Goal: Task Accomplishment & Management: Manage account settings

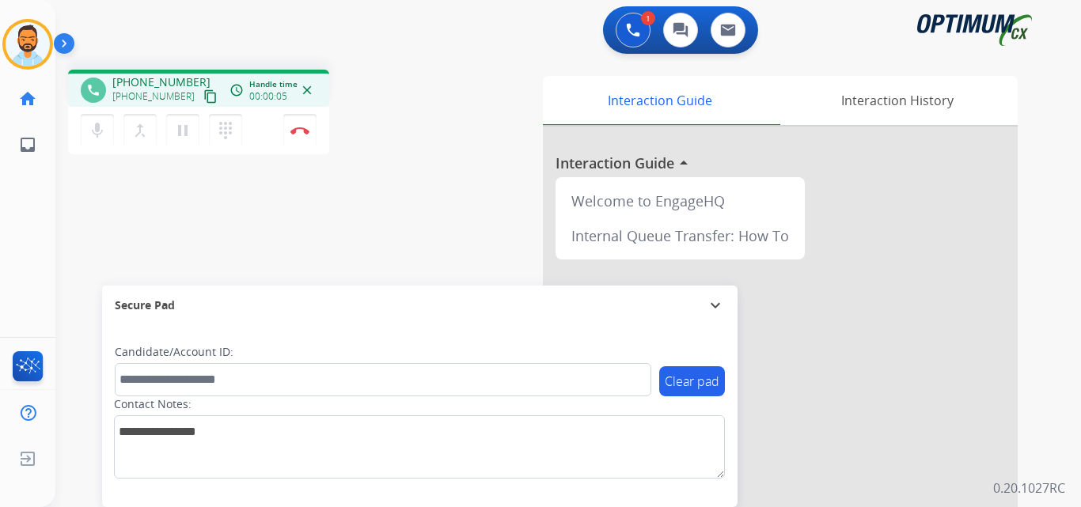
click at [203, 99] on mat-icon "content_copy" at bounding box center [210, 96] width 14 height 14
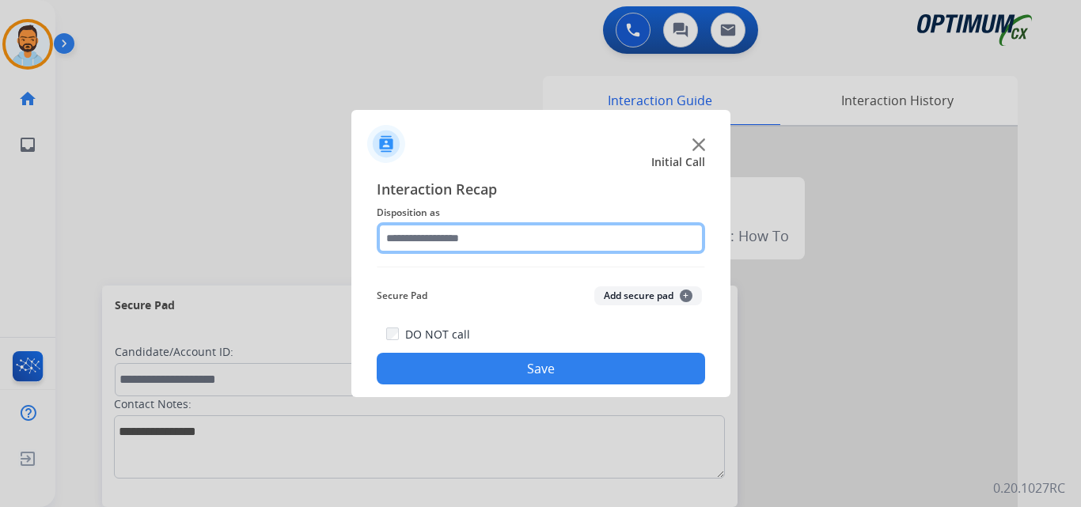
click at [440, 240] on input "text" at bounding box center [541, 238] width 328 height 32
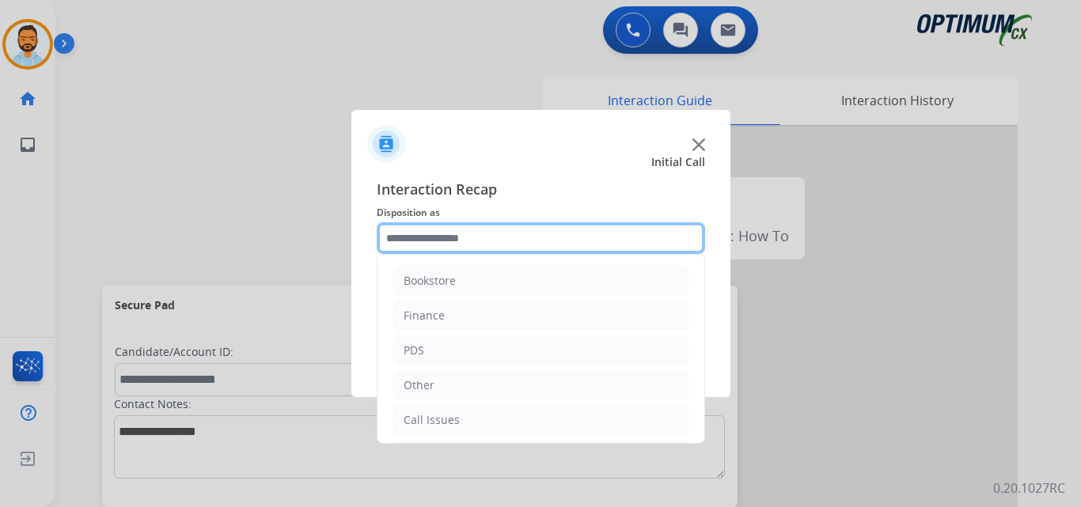
scroll to position [108, 0]
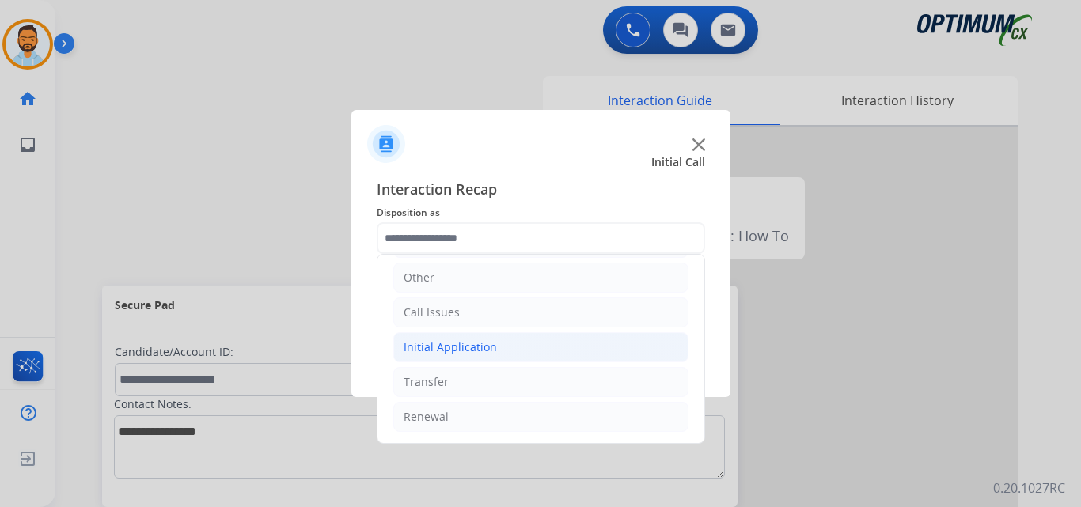
click at [508, 340] on li "Initial Application" at bounding box center [540, 347] width 295 height 30
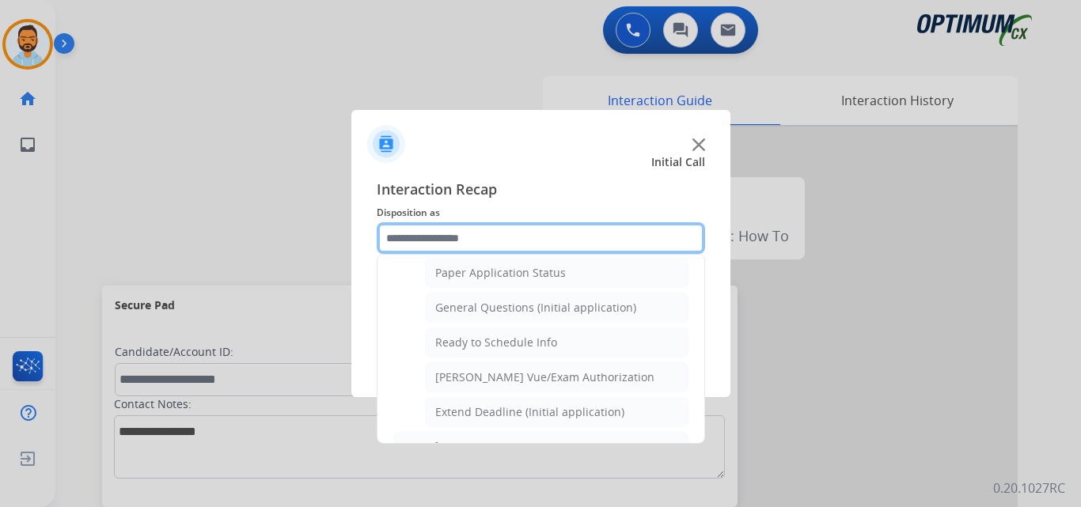
scroll to position [884, 0]
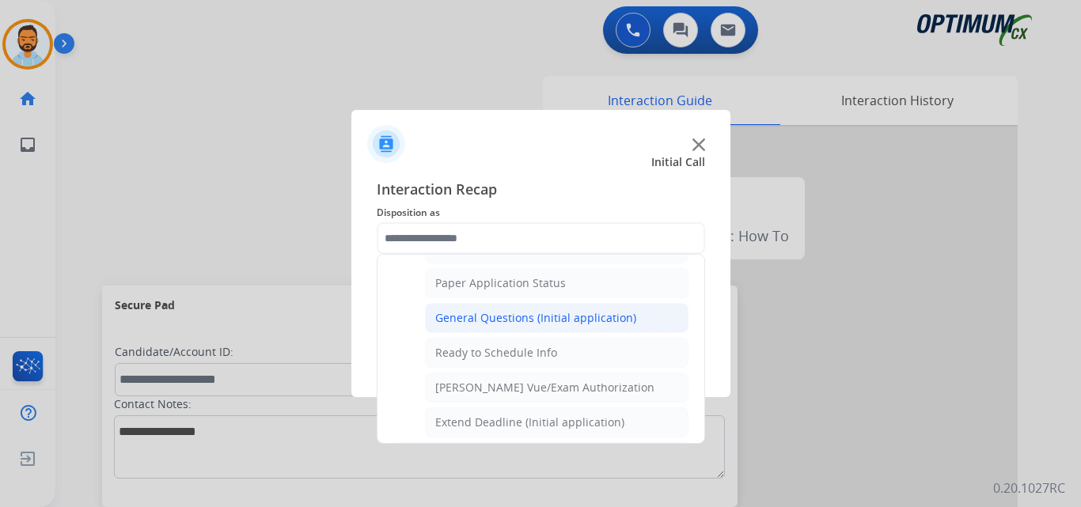
click at [550, 322] on div "General Questions (Initial application)" at bounding box center [535, 318] width 201 height 16
type input "**********"
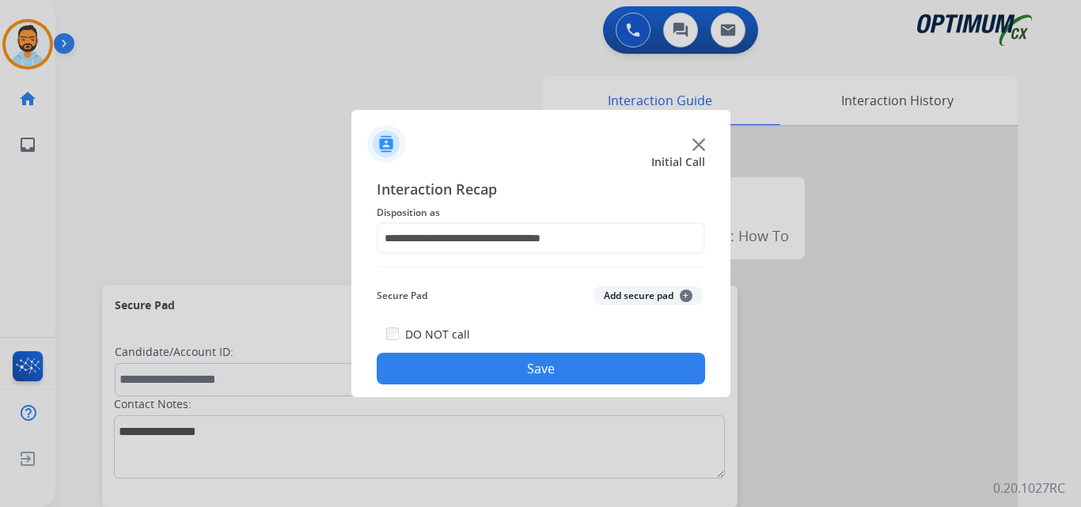
click at [508, 370] on button "Save" at bounding box center [541, 369] width 328 height 32
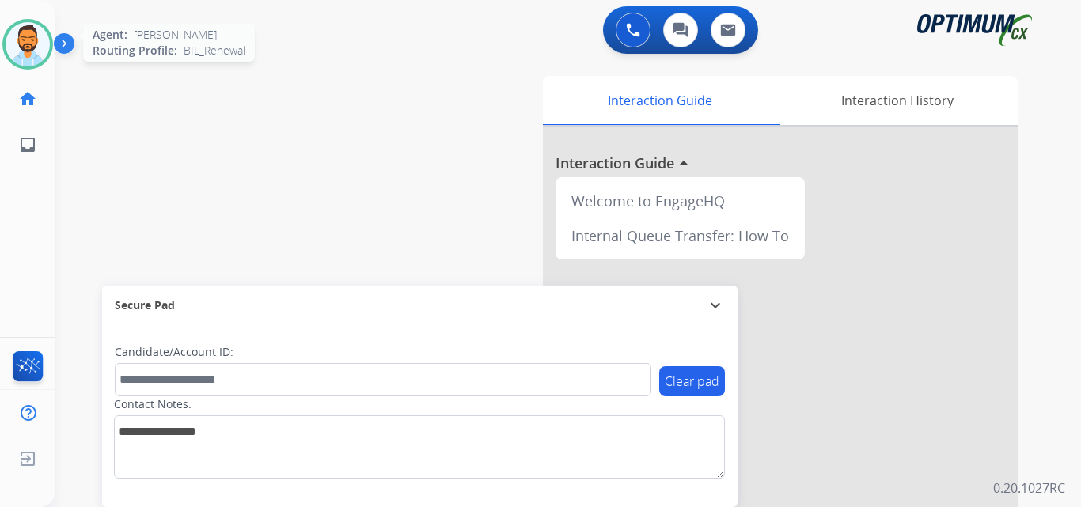
click at [10, 43] on img at bounding box center [28, 44] width 44 height 44
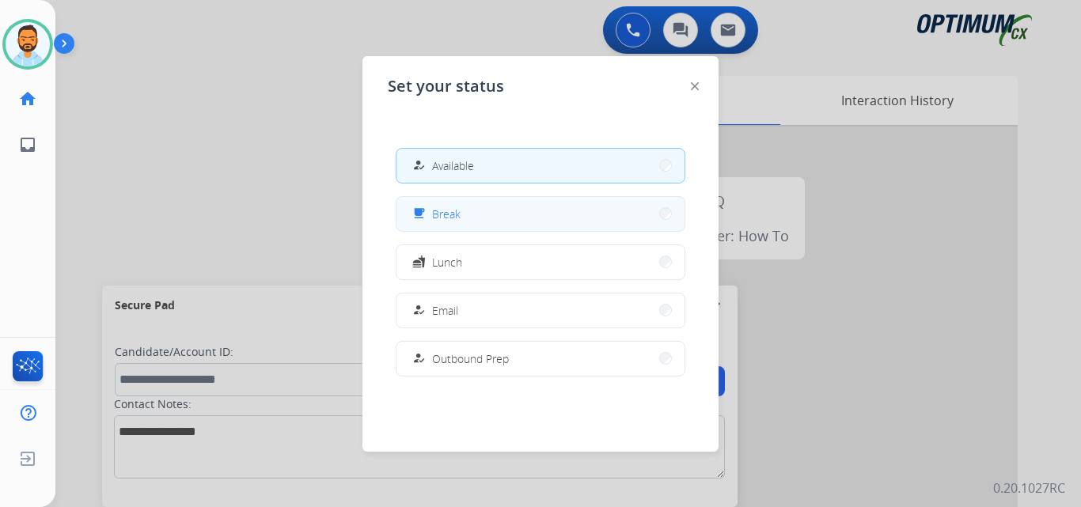
click at [468, 220] on button "free_breakfast Break" at bounding box center [541, 214] width 288 height 34
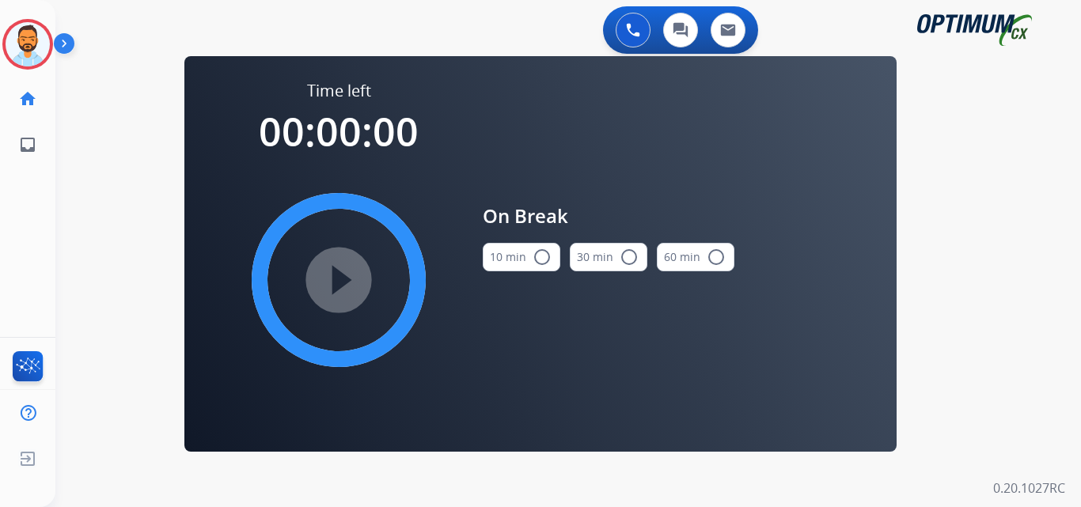
click at [529, 263] on button "10 min radio_button_unchecked" at bounding box center [522, 257] width 78 height 28
click at [348, 285] on mat-icon "play_circle_filled" at bounding box center [338, 280] width 19 height 19
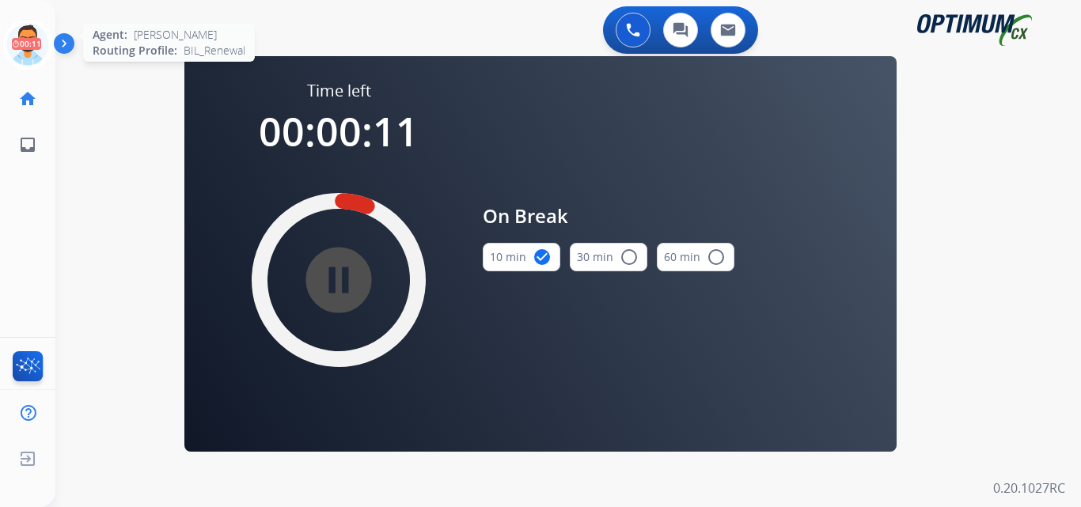
click at [34, 45] on icon at bounding box center [27, 44] width 51 height 51
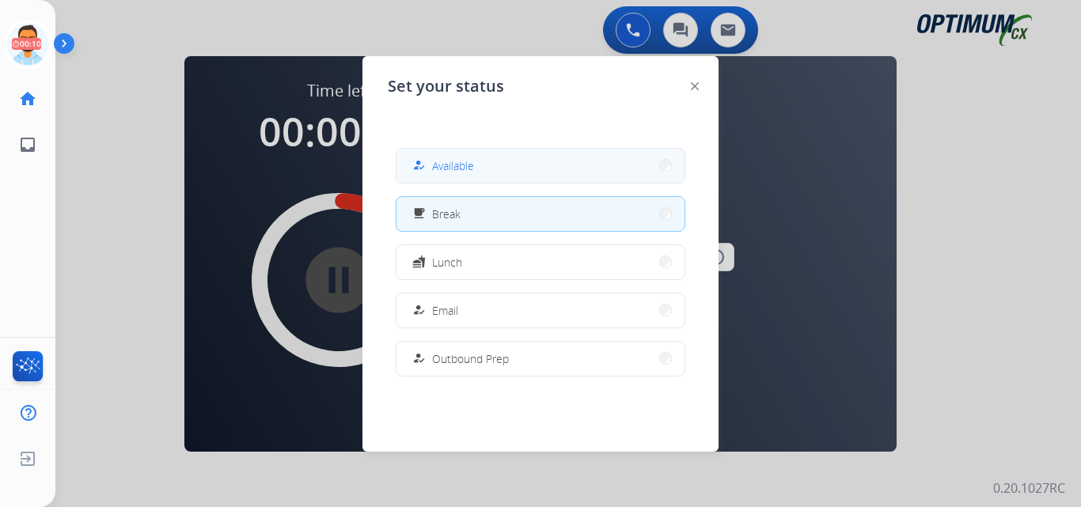
click at [481, 164] on button "how_to_reg Available" at bounding box center [541, 166] width 288 height 34
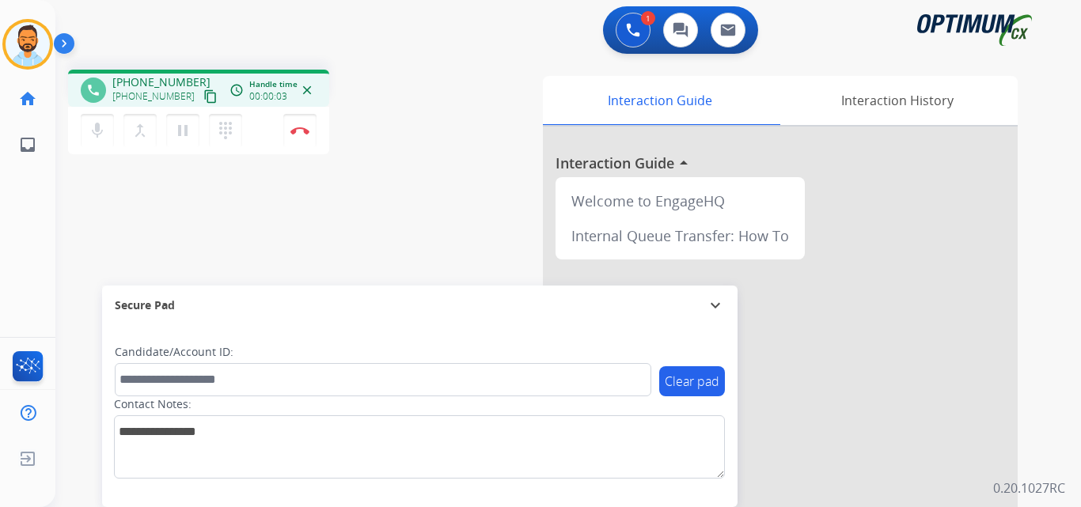
click at [201, 89] on button "content_copy" at bounding box center [210, 96] width 19 height 19
click at [203, 95] on mat-icon "content_copy" at bounding box center [210, 96] width 14 height 14
click at [298, 131] on img at bounding box center [299, 131] width 19 height 8
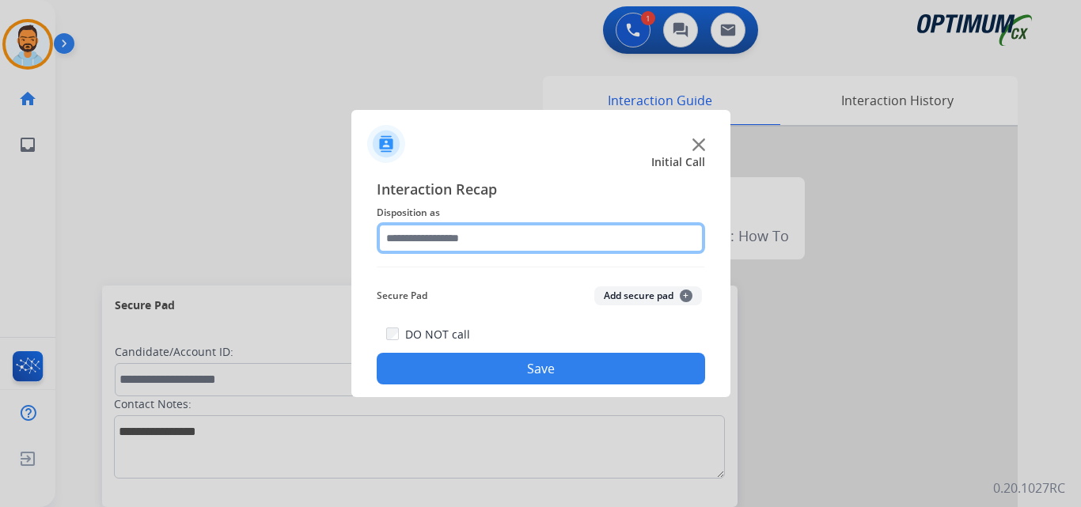
click at [519, 233] on input "text" at bounding box center [541, 238] width 328 height 32
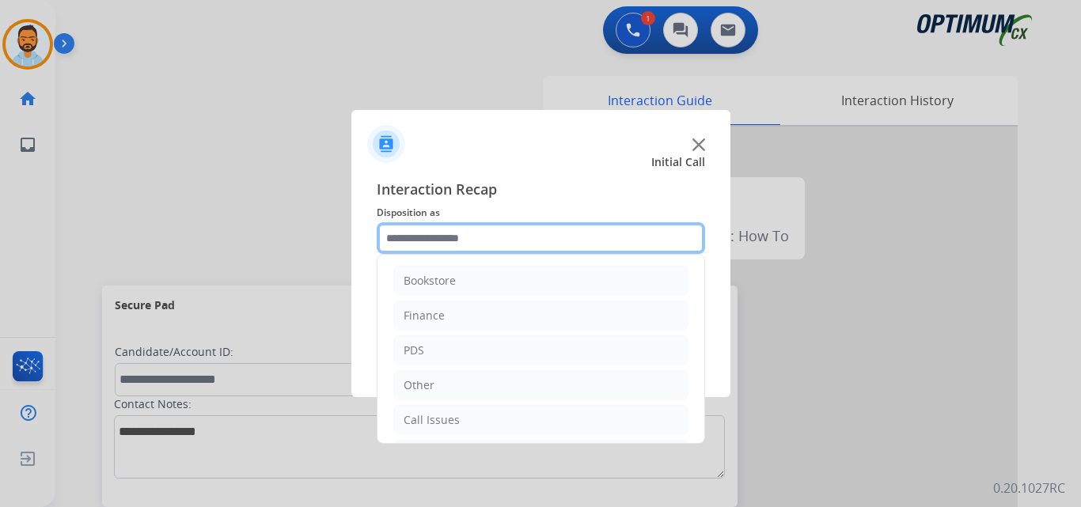
scroll to position [108, 0]
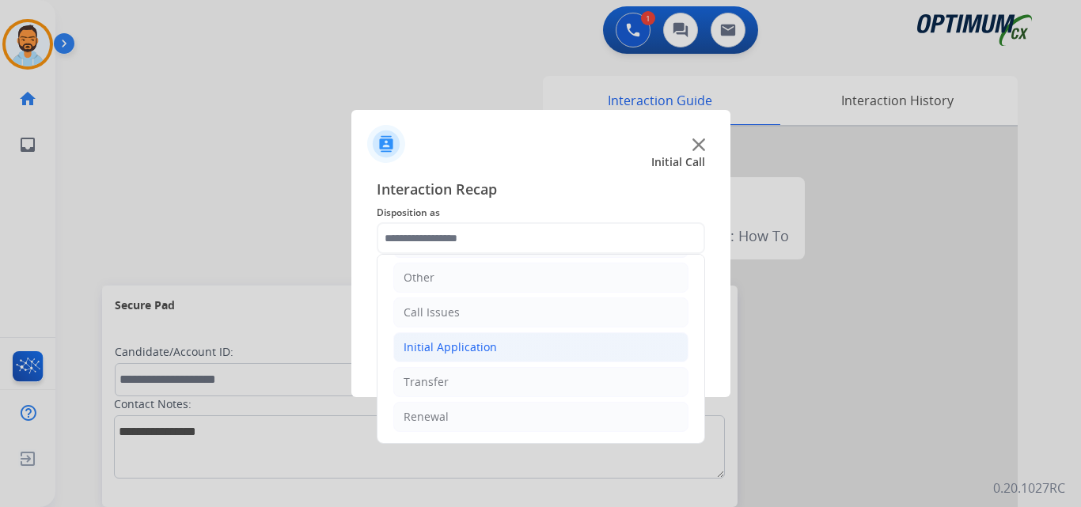
click at [465, 349] on div "Initial Application" at bounding box center [450, 348] width 93 height 16
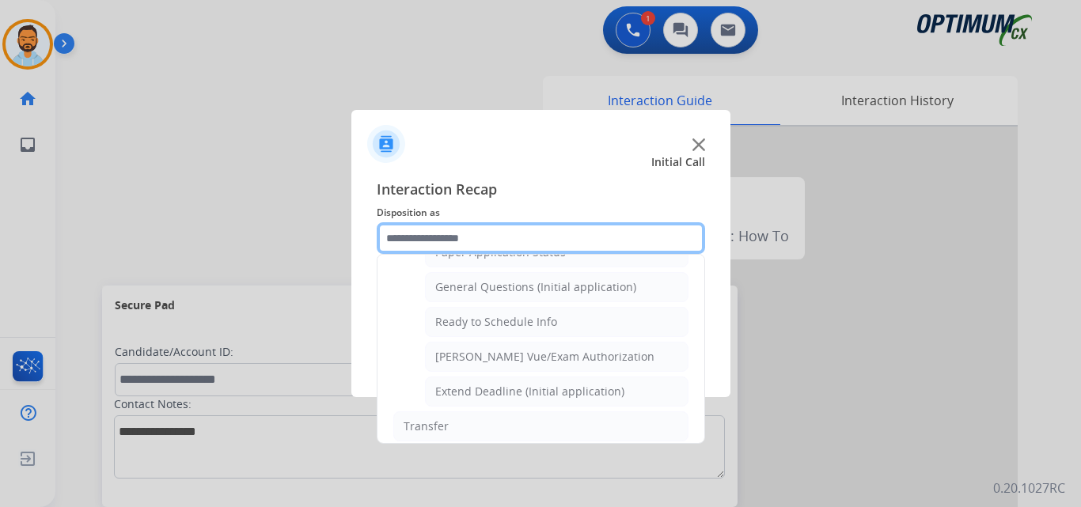
scroll to position [913, 0]
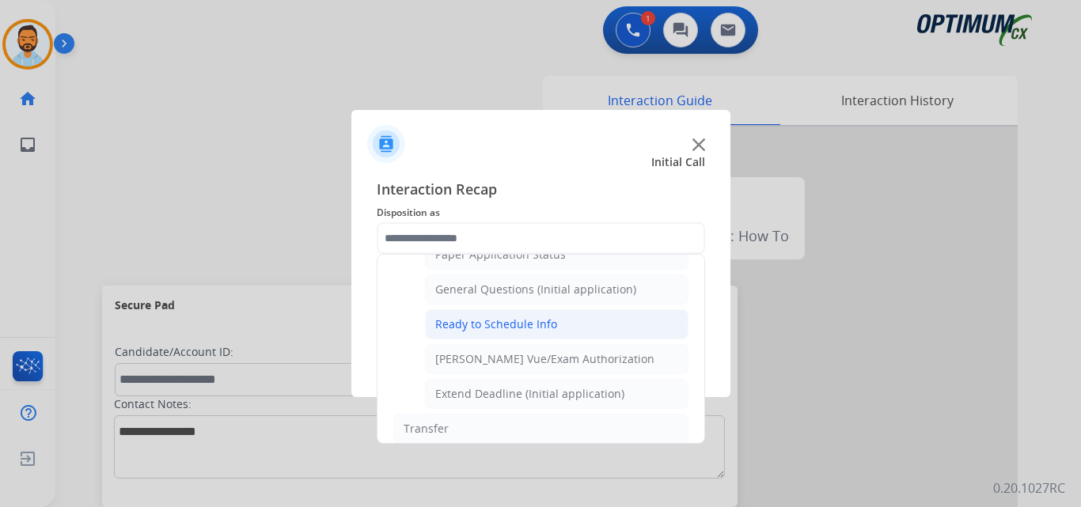
click at [517, 331] on div "Ready to Schedule Info" at bounding box center [496, 325] width 122 height 16
type input "**********"
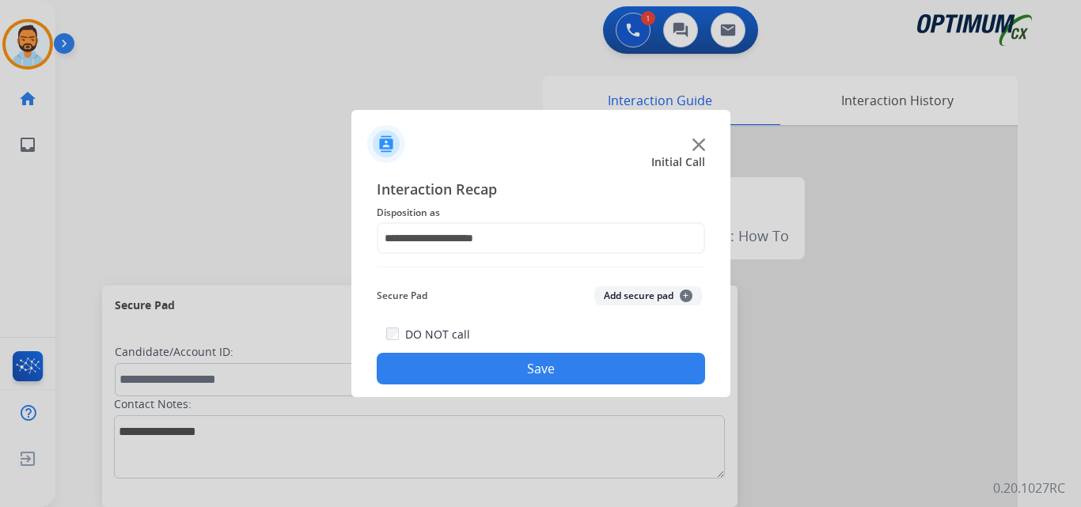
click at [516, 374] on button "Save" at bounding box center [541, 369] width 328 height 32
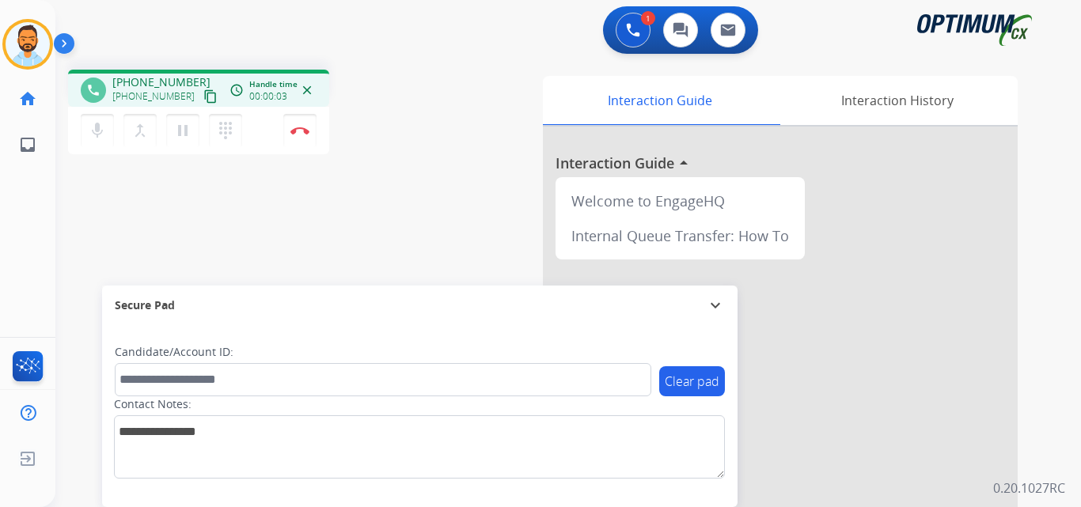
click at [203, 96] on mat-icon "content_copy" at bounding box center [210, 96] width 14 height 14
click at [203, 101] on mat-icon "content_copy" at bounding box center [210, 96] width 14 height 14
click at [295, 131] on img at bounding box center [299, 131] width 19 height 8
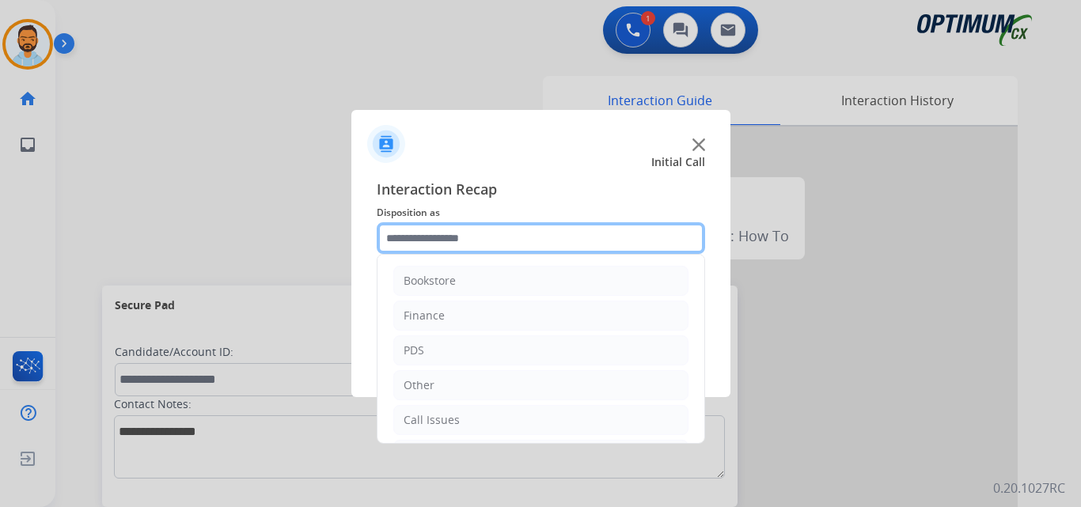
click at [475, 241] on input "text" at bounding box center [541, 238] width 328 height 32
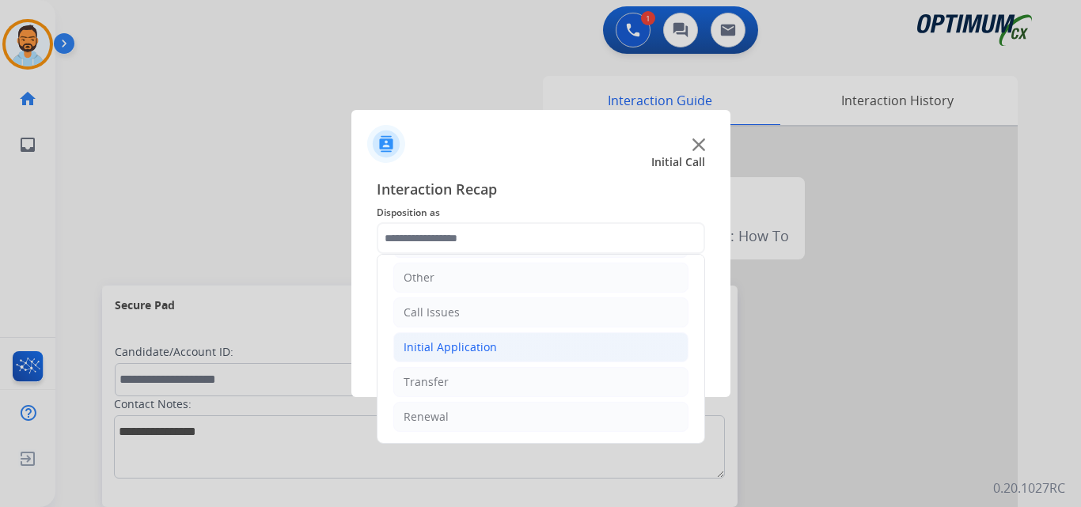
click at [488, 345] on div "Initial Application" at bounding box center [450, 348] width 93 height 16
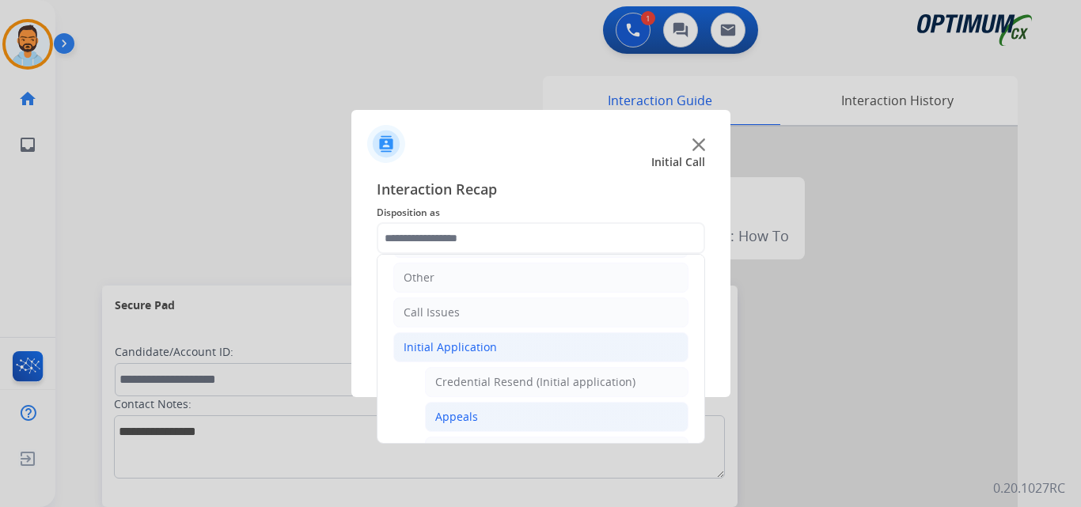
click at [486, 420] on li "Appeals" at bounding box center [557, 417] width 264 height 30
type input "*******"
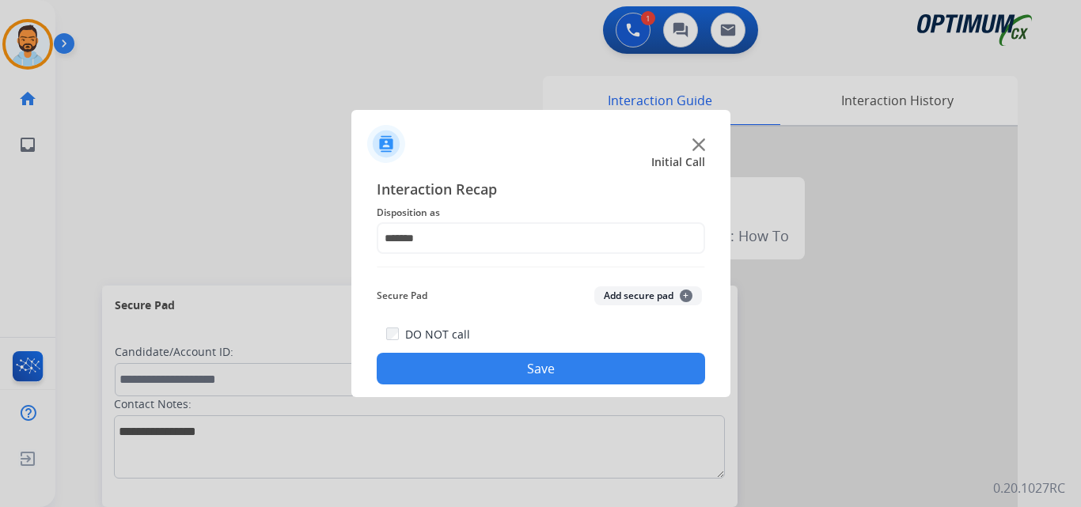
click at [529, 371] on button "Save" at bounding box center [541, 369] width 328 height 32
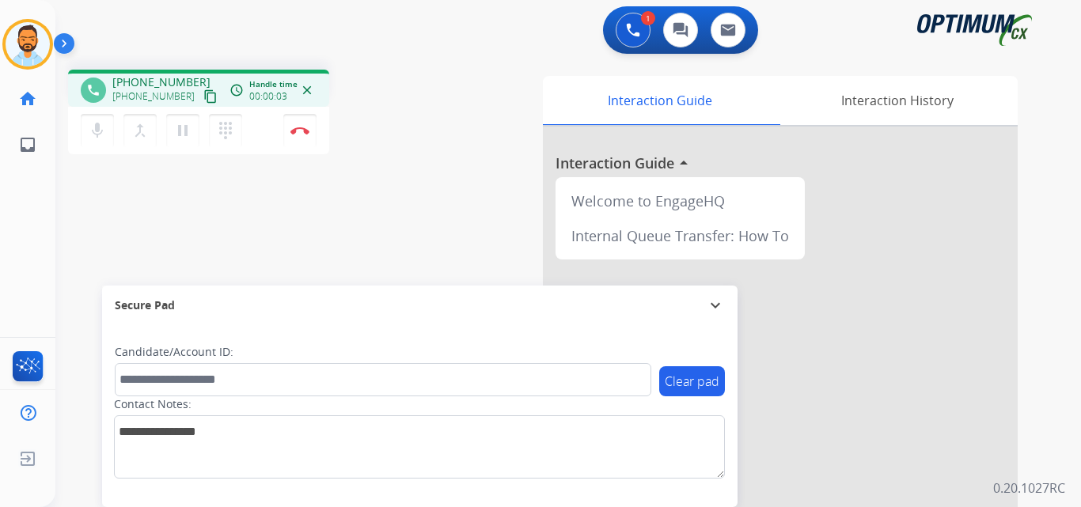
click at [203, 95] on mat-icon "content_copy" at bounding box center [210, 96] width 14 height 14
click at [429, 191] on div "phone [PHONE_NUMBER] [PHONE_NUMBER] content_copy access_time Call metrics Queue…" at bounding box center [549, 387] width 988 height 660
click at [378, 64] on div "phone [PHONE_NUMBER] [PHONE_NUMBER] content_copy access_time Call metrics Queue…" at bounding box center [549, 387] width 988 height 660
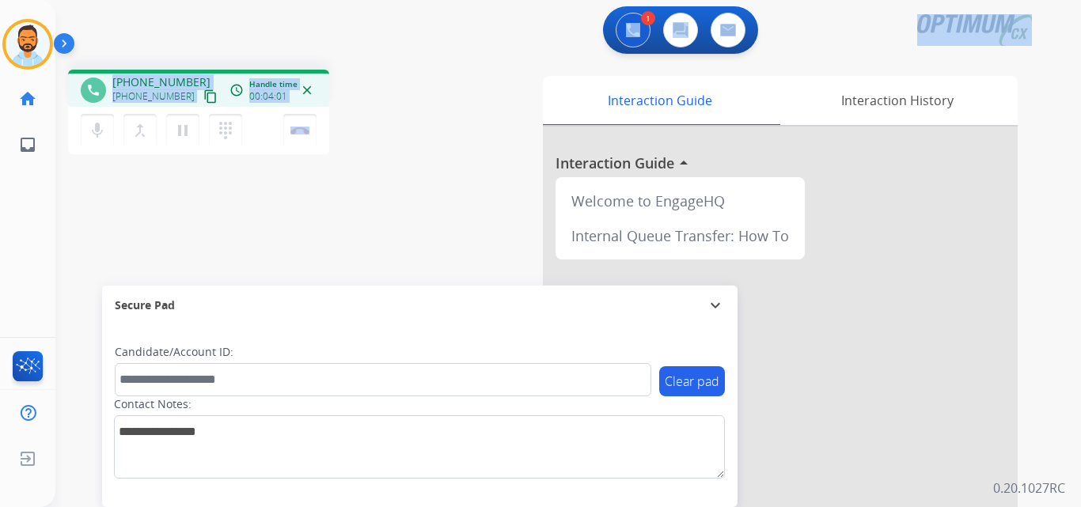
drag, startPoint x: 359, startPoint y: 77, endPoint x: 235, endPoint y: -57, distance: 182.6
click at [235, 0] on html "Outbound call Quit Outbound call Quit Schedule interaction + Add to my list Cus…" at bounding box center [540, 253] width 1081 height 507
click at [397, 86] on div "phone [PHONE_NUMBER] [PHONE_NUMBER] content_copy access_time Call metrics Queue…" at bounding box center [263, 114] width 391 height 89
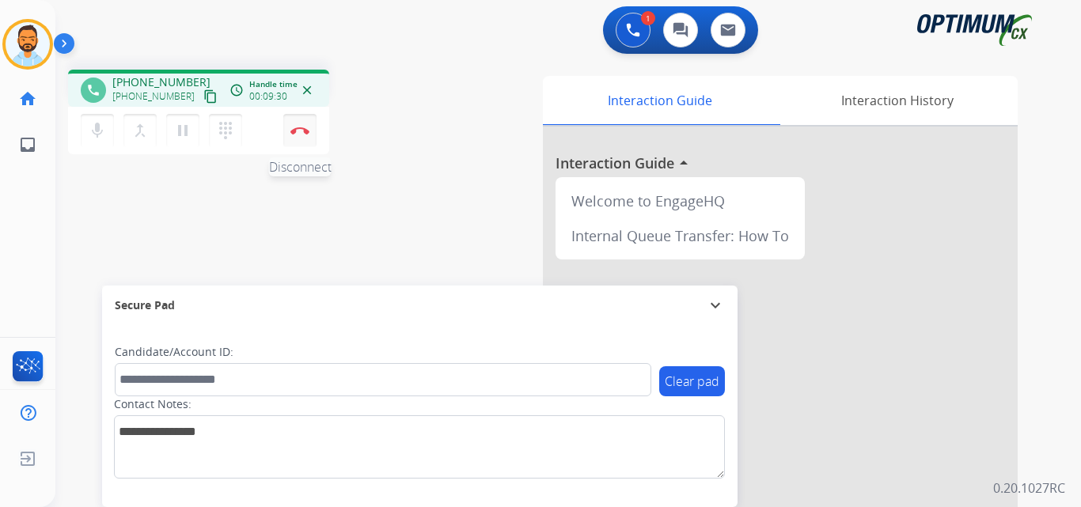
click at [295, 137] on button "Disconnect" at bounding box center [299, 130] width 33 height 33
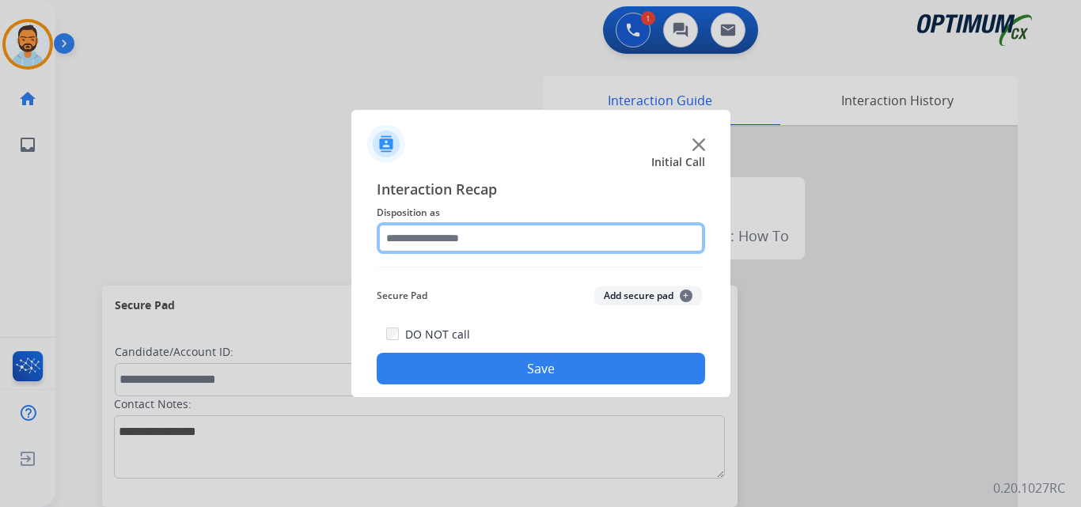
click at [476, 233] on input "text" at bounding box center [541, 238] width 328 height 32
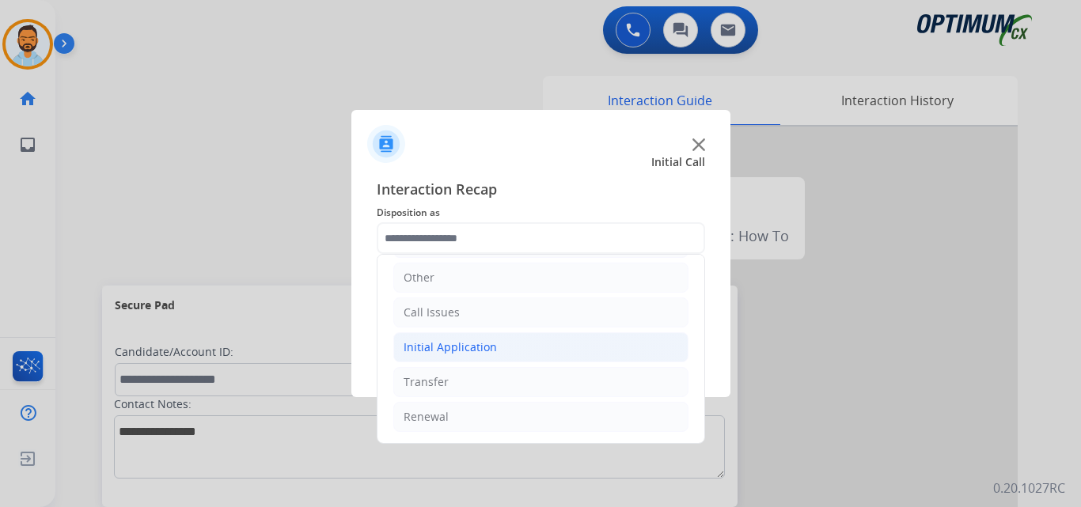
click at [479, 358] on li "Initial Application" at bounding box center [540, 347] width 295 height 30
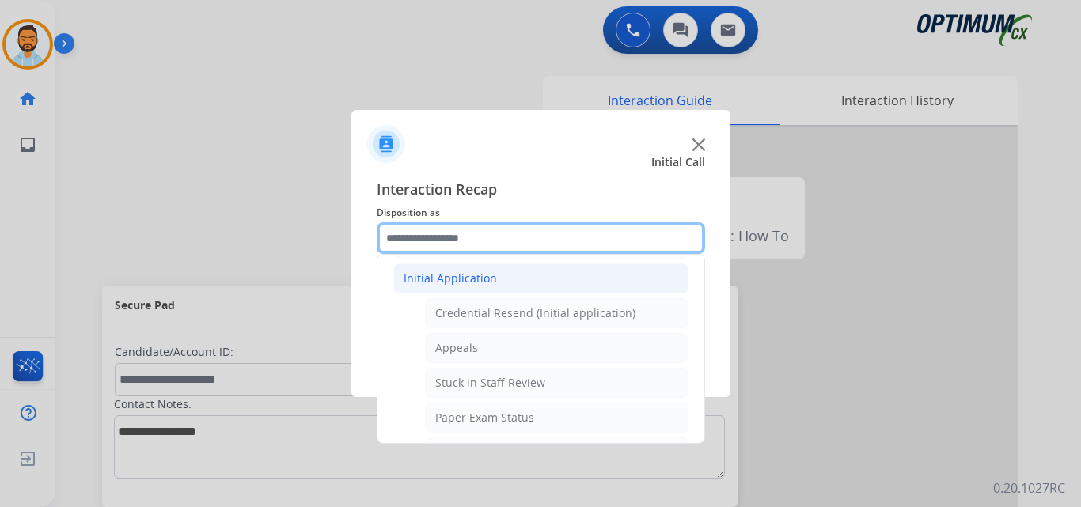
scroll to position [168, 0]
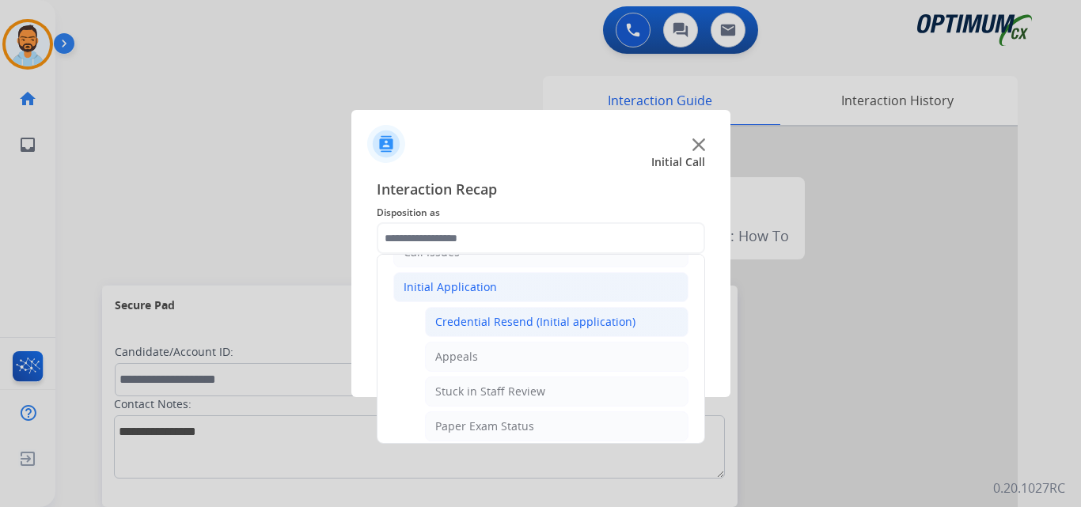
click at [533, 336] on li "Credential Resend (Initial application)" at bounding box center [557, 322] width 264 height 30
type input "**********"
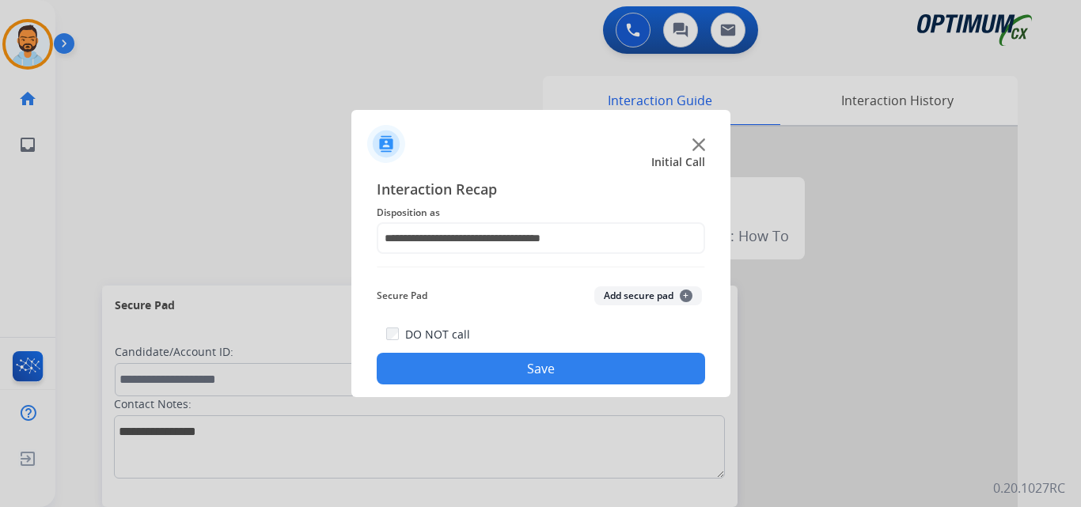
click at [513, 363] on button "Save" at bounding box center [541, 369] width 328 height 32
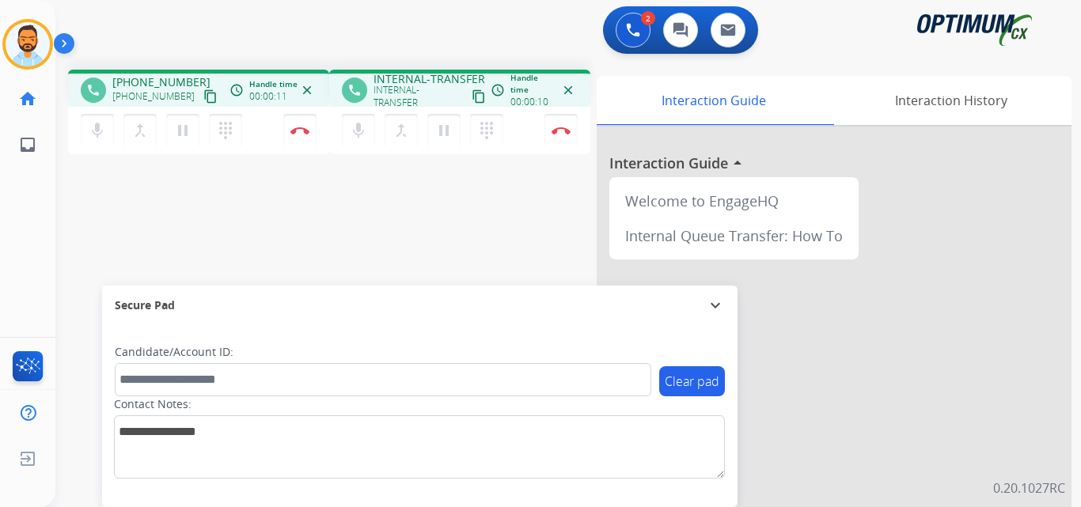
click at [274, 38] on div "2 Voice Interactions 0 Chat Interactions 0 Email Interactions" at bounding box center [558, 31] width 969 height 51
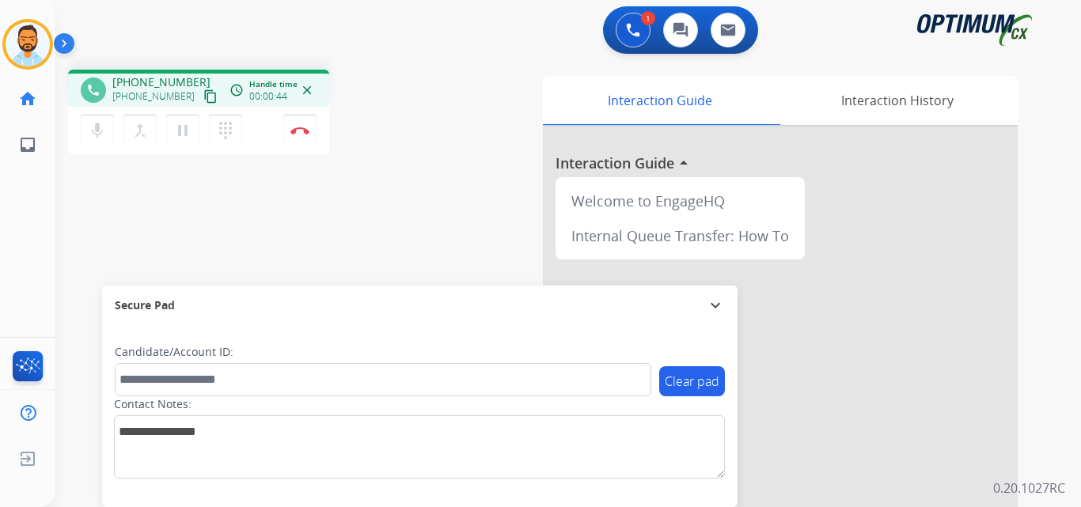
click at [201, 97] on button "content_copy" at bounding box center [210, 96] width 19 height 19
click at [301, 128] on img at bounding box center [299, 131] width 19 height 8
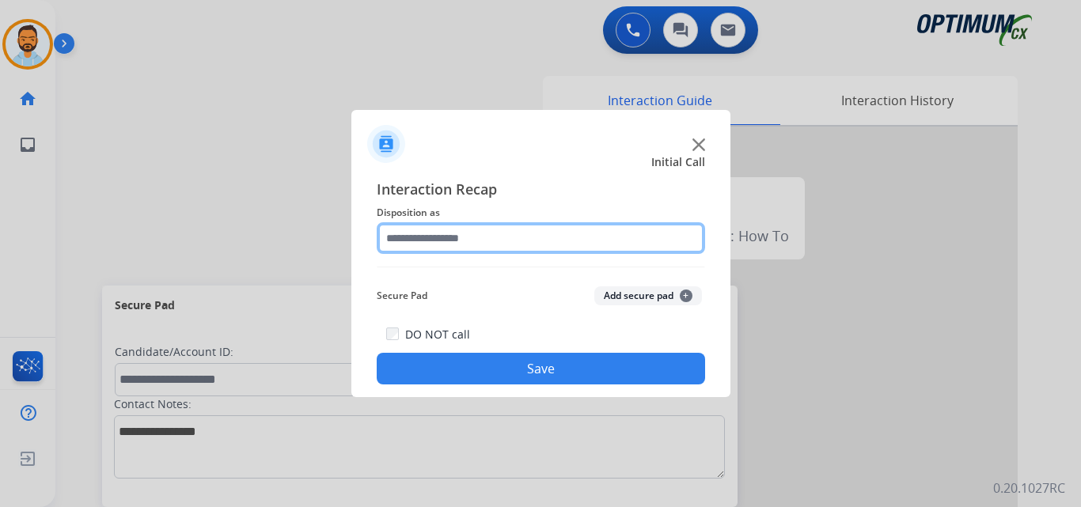
click at [536, 244] on input "text" at bounding box center [541, 238] width 328 height 32
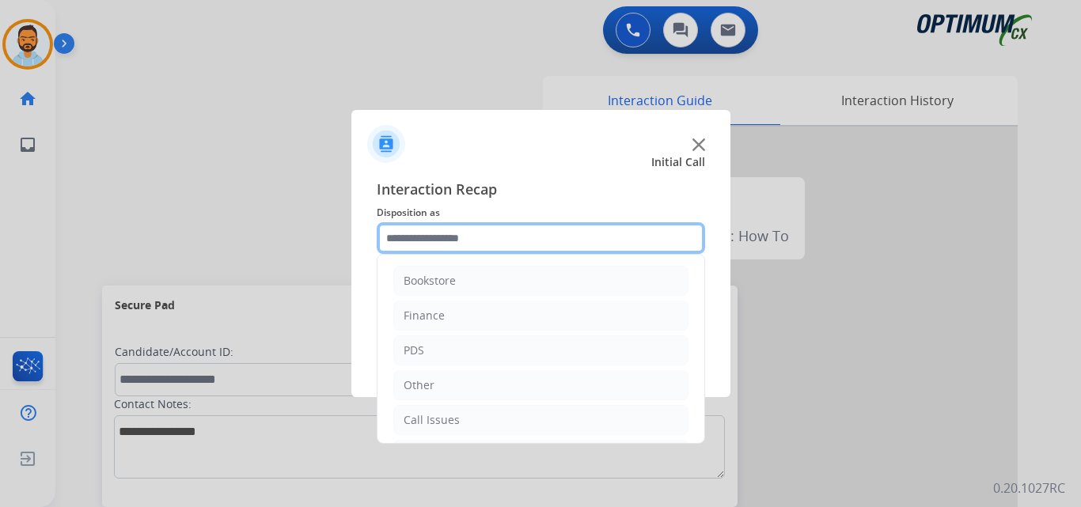
scroll to position [108, 0]
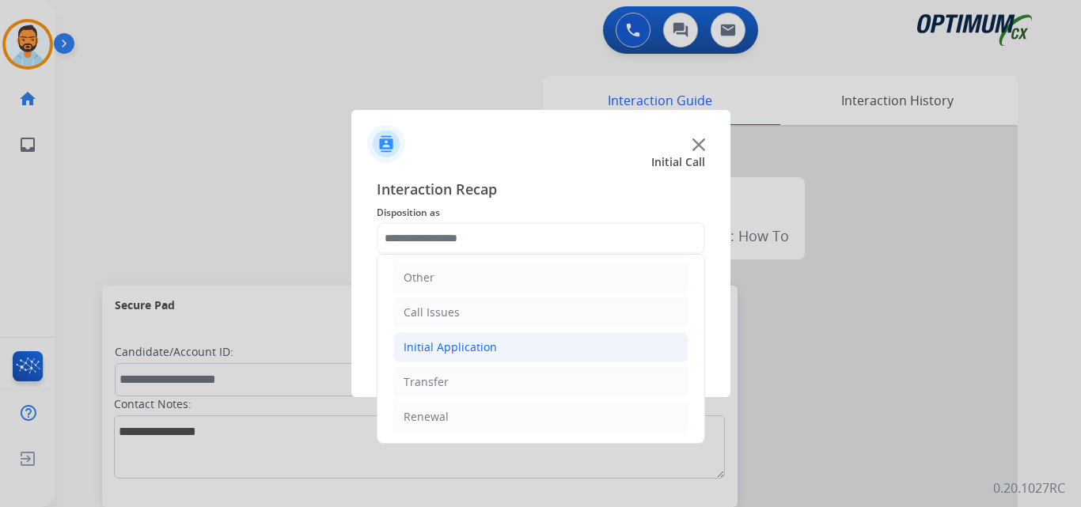
click at [476, 347] on div "Initial Application" at bounding box center [450, 348] width 93 height 16
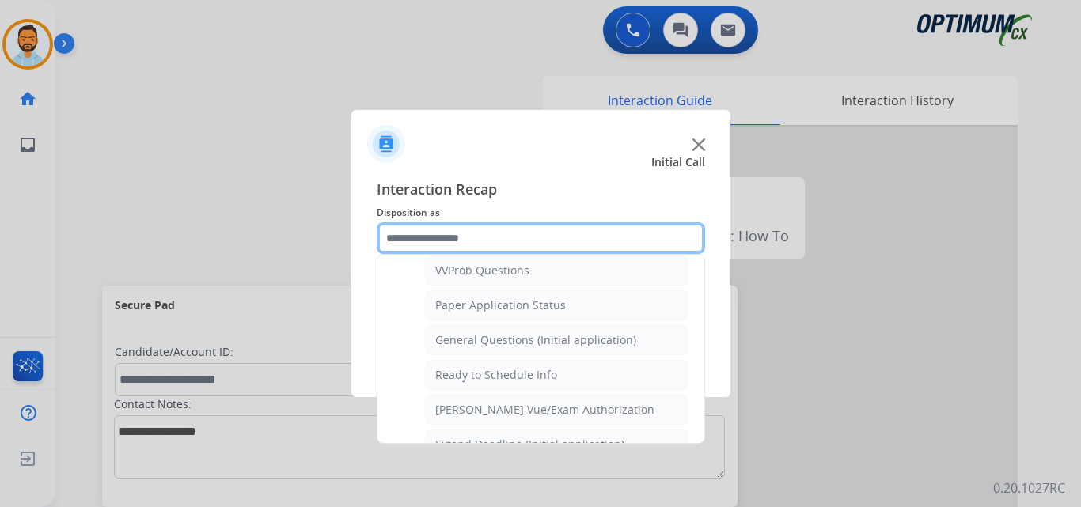
scroll to position [875, 0]
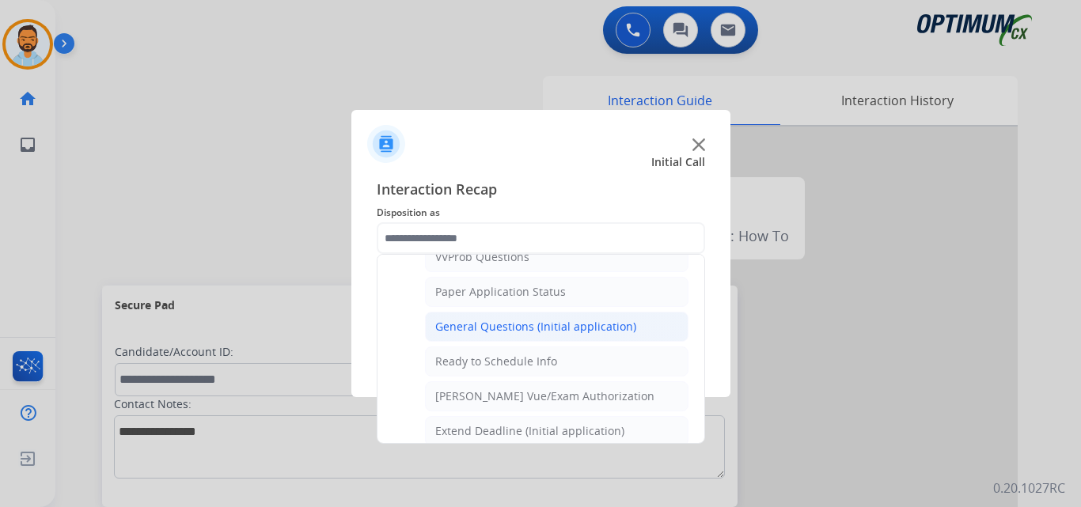
click at [522, 335] on div "General Questions (Initial application)" at bounding box center [535, 327] width 201 height 16
type input "**********"
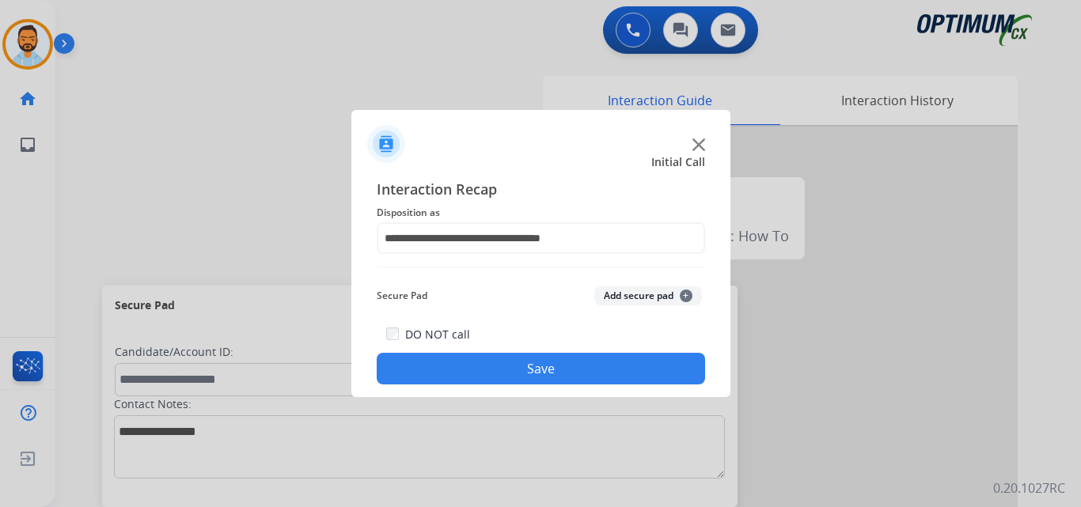
click at [518, 378] on button "Save" at bounding box center [541, 369] width 328 height 32
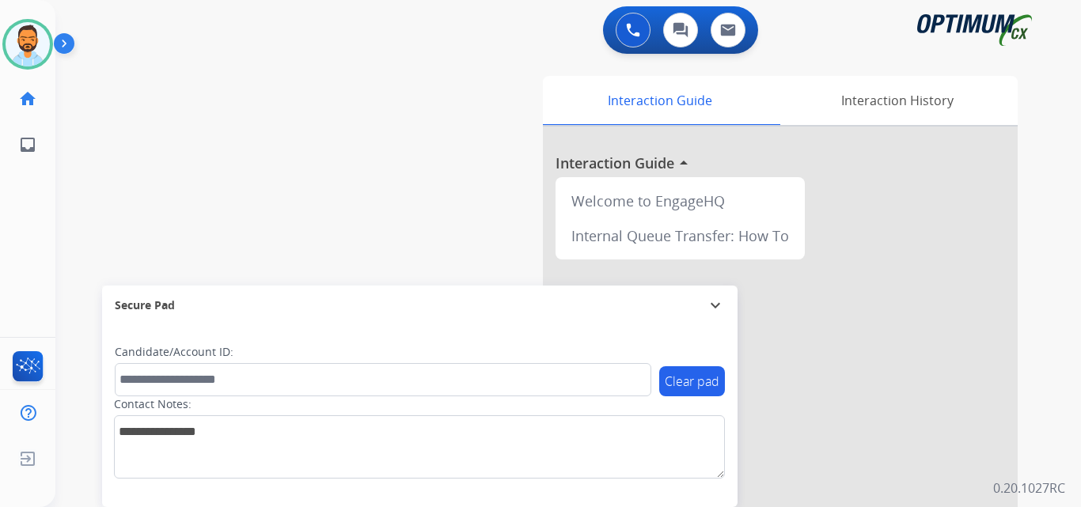
click at [69, 44] on img at bounding box center [67, 47] width 27 height 30
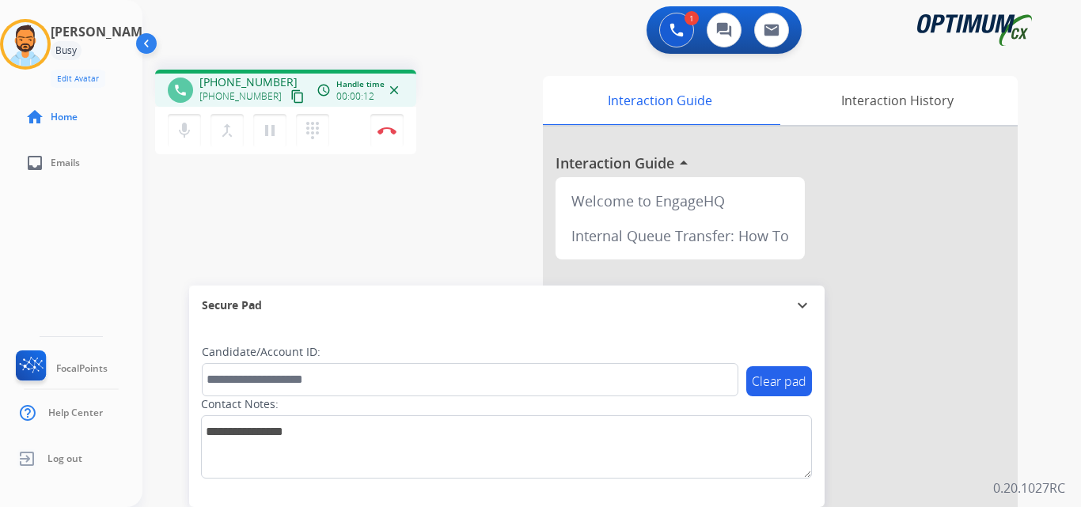
click at [290, 92] on mat-icon "content_copy" at bounding box center [297, 96] width 14 height 14
click at [387, 146] on div "mic Mute merge_type Bridge pause Hold dialpad Dialpad Disconnect" at bounding box center [285, 130] width 261 height 47
click at [392, 136] on button "Disconnect" at bounding box center [386, 130] width 33 height 33
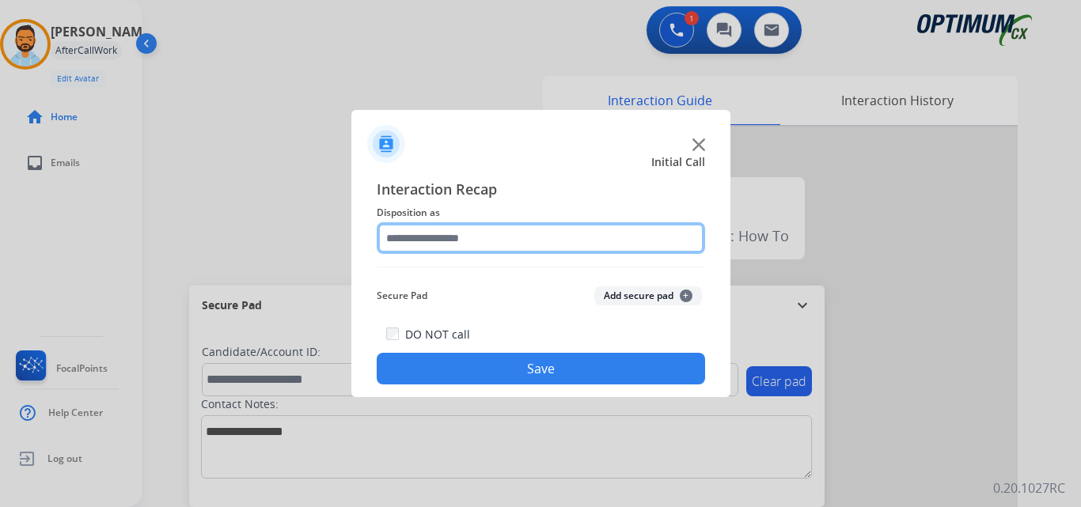
click at [533, 242] on input "text" at bounding box center [541, 238] width 328 height 32
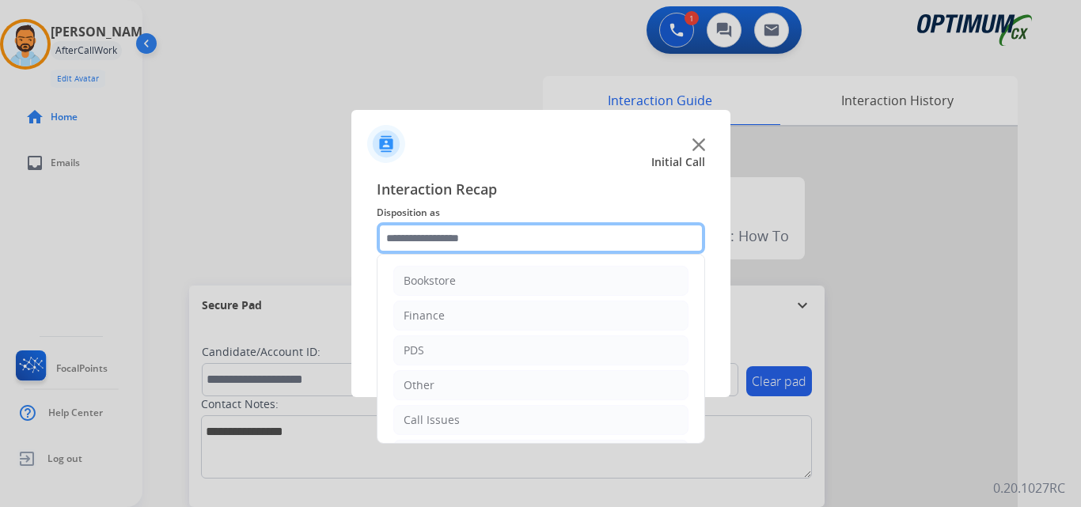
scroll to position [108, 0]
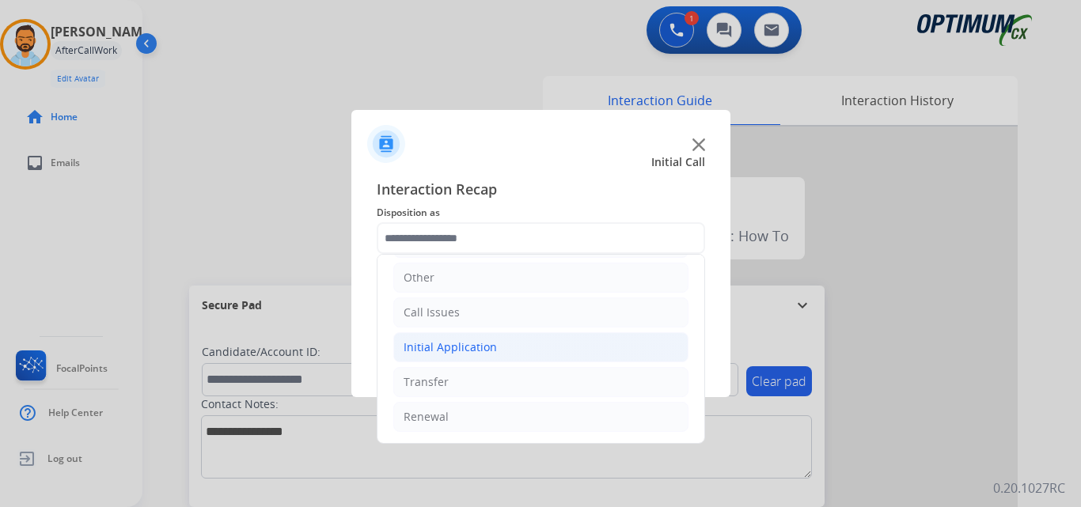
click at [499, 336] on li "Initial Application" at bounding box center [540, 347] width 295 height 30
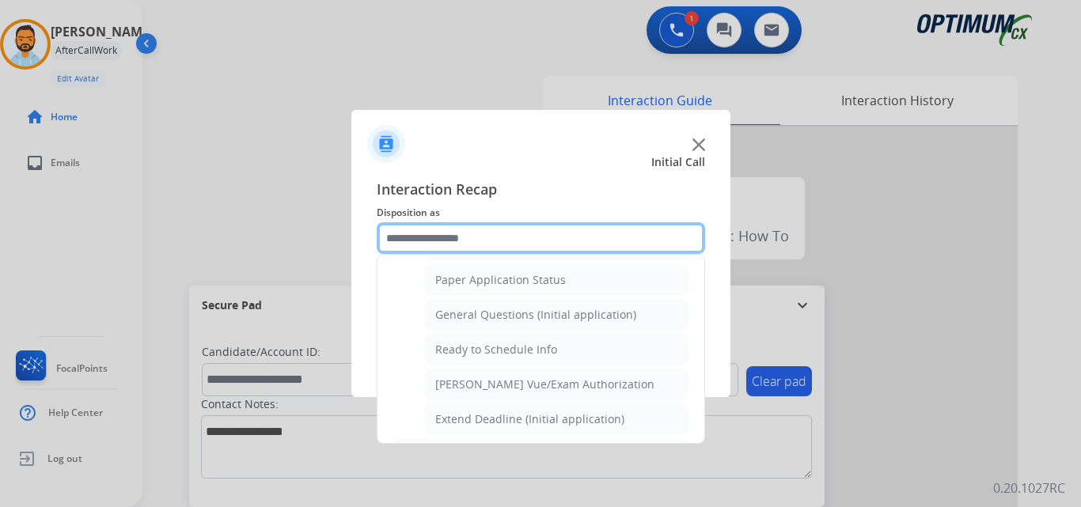
scroll to position [959, 0]
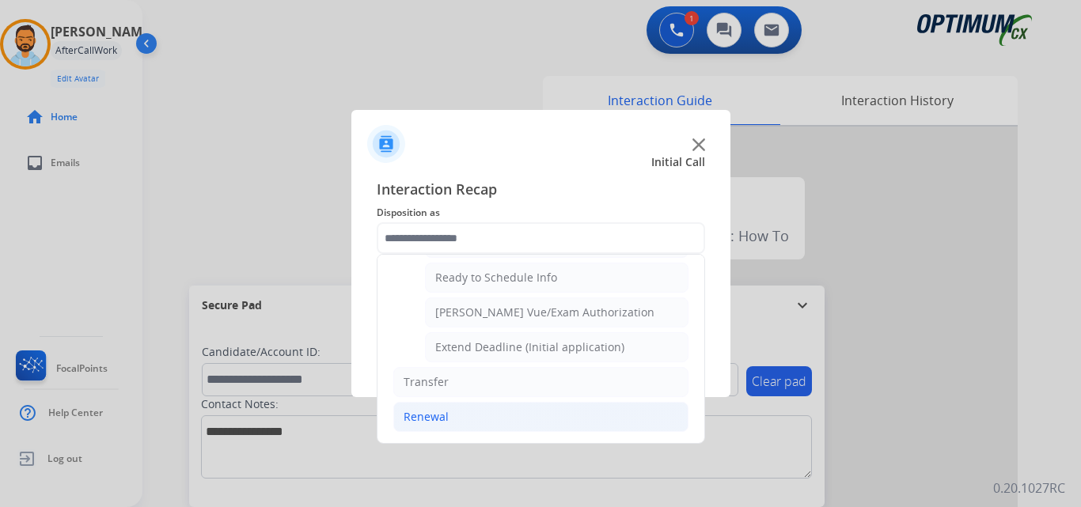
click at [442, 425] on div "Renewal" at bounding box center [426, 417] width 45 height 16
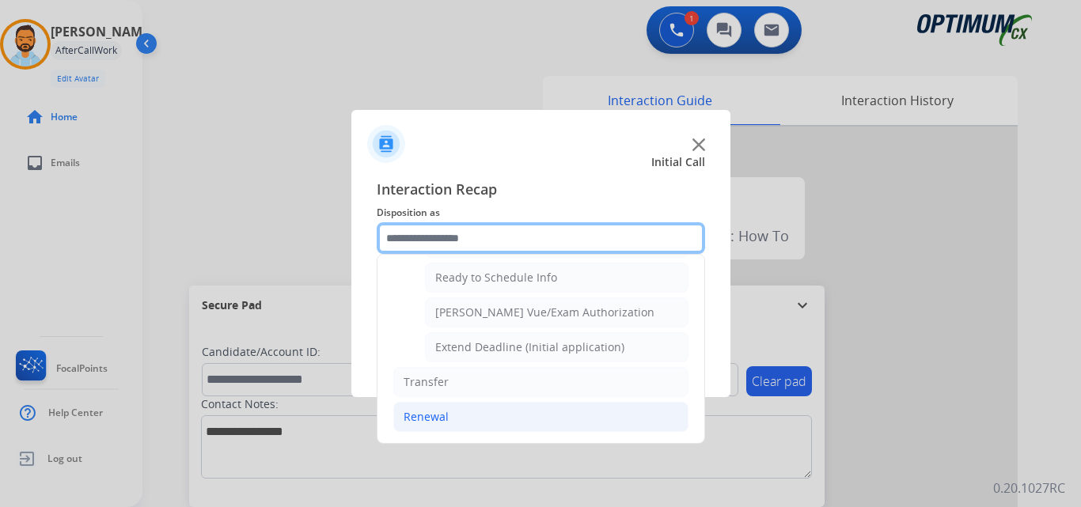
scroll to position [611, 0]
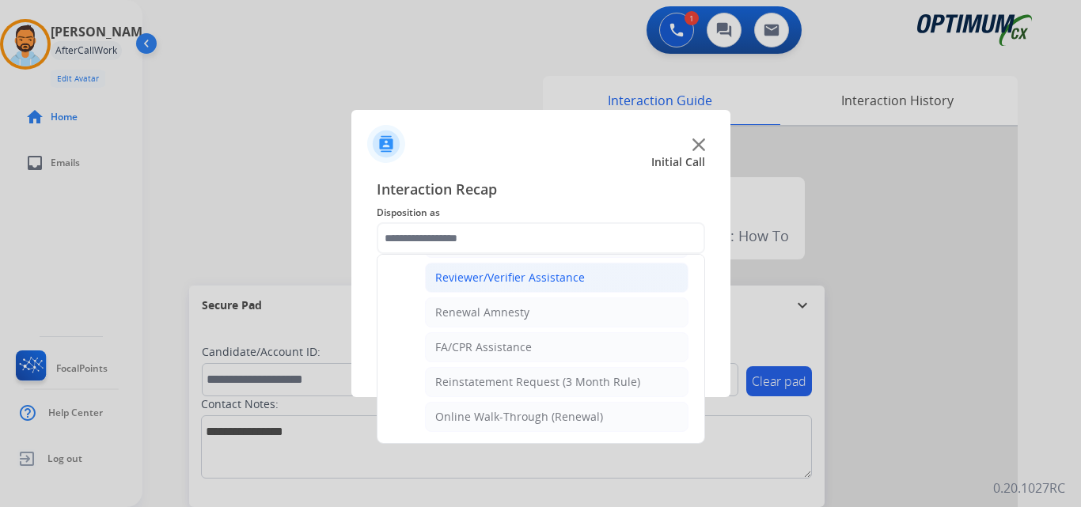
click at [530, 286] on div "Reviewer/Verifier Assistance" at bounding box center [510, 278] width 150 height 16
type input "**********"
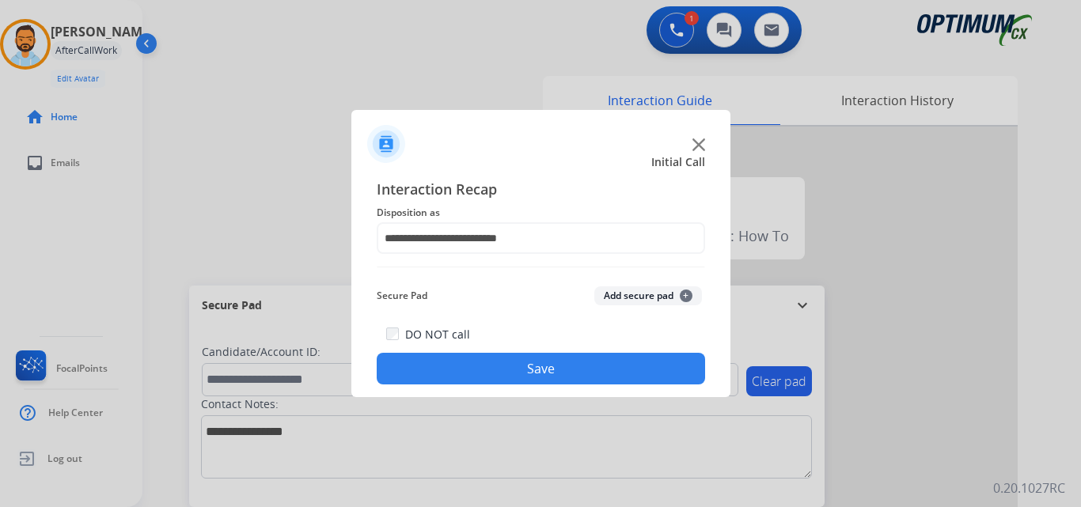
click at [548, 367] on button "Save" at bounding box center [541, 369] width 328 height 32
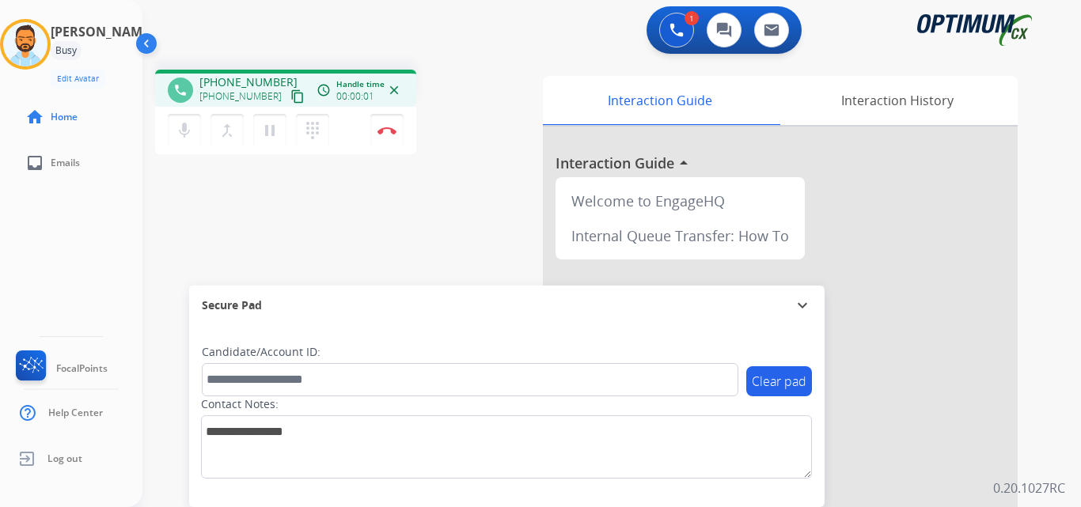
click at [290, 98] on mat-icon "content_copy" at bounding box center [297, 96] width 14 height 14
click at [389, 132] on img at bounding box center [387, 131] width 19 height 8
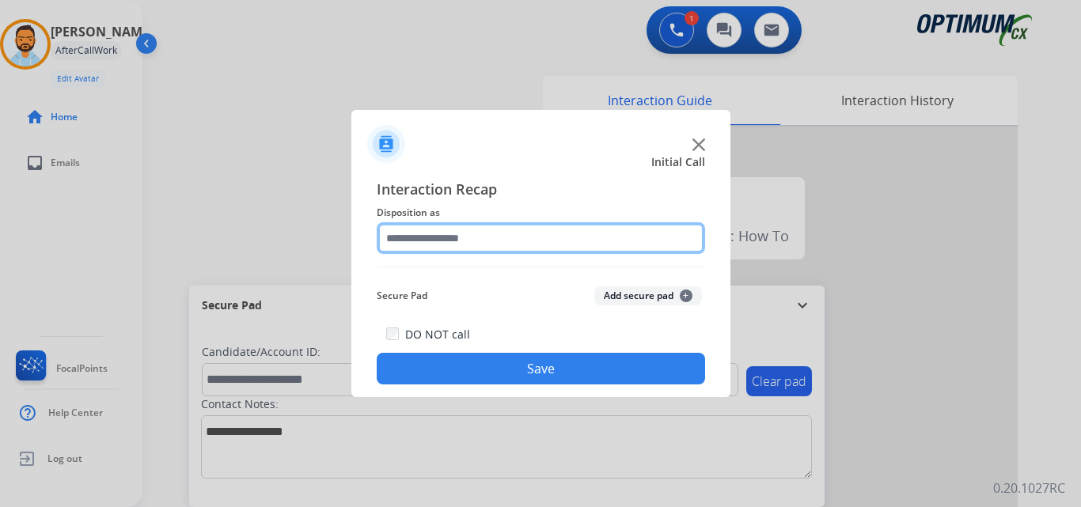
click at [519, 236] on input "text" at bounding box center [541, 238] width 328 height 32
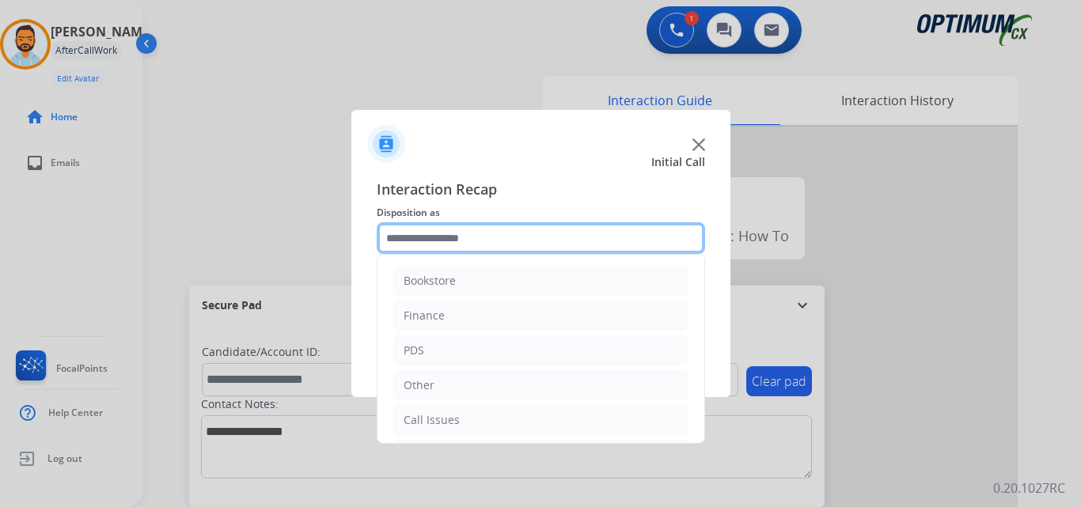
scroll to position [108, 0]
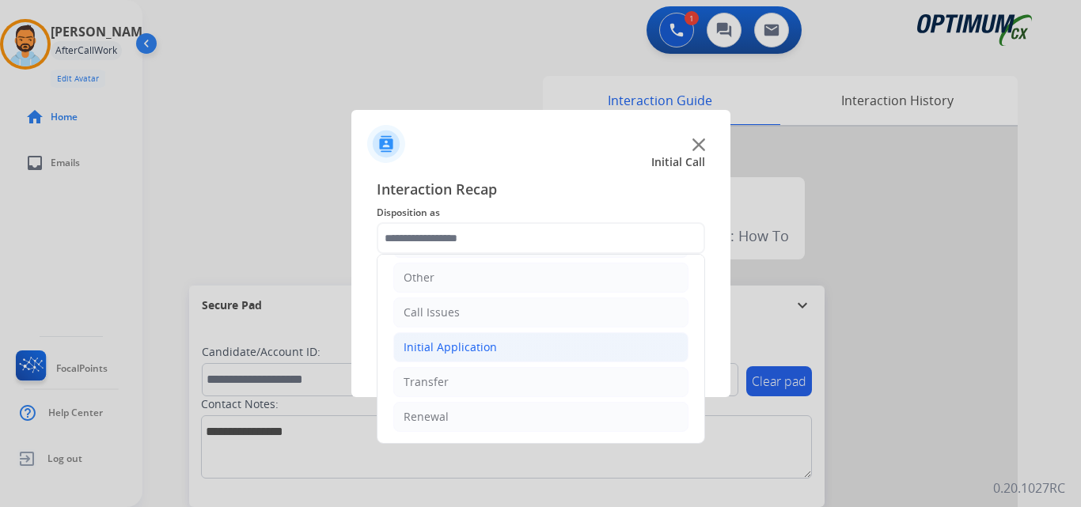
click at [487, 332] on li "Initial Application" at bounding box center [540, 347] width 295 height 30
click at [523, 393] on li "Credential Resend (Initial application)" at bounding box center [557, 382] width 264 height 30
type input "**********"
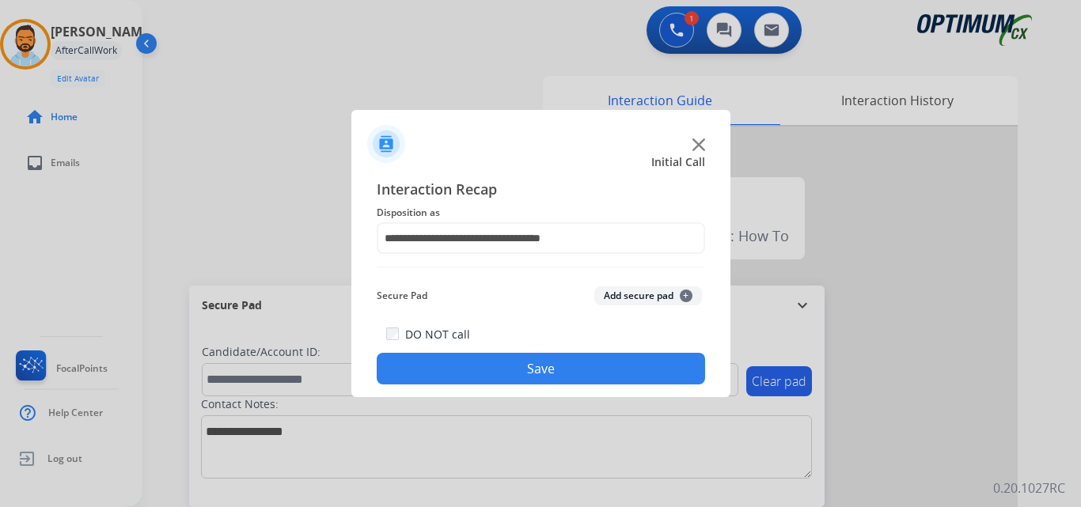
click at [512, 368] on button "Save" at bounding box center [541, 369] width 328 height 32
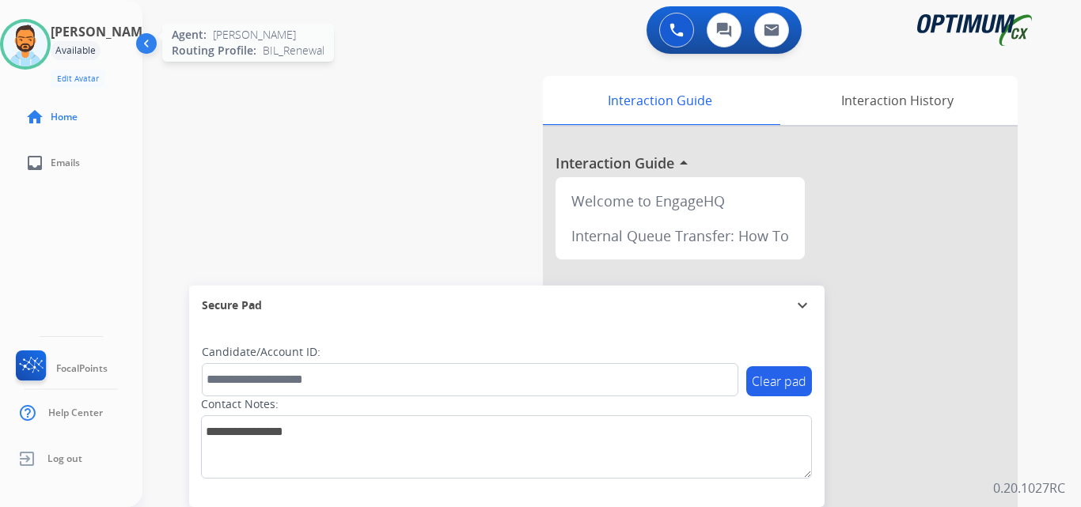
click at [47, 54] on img at bounding box center [25, 44] width 44 height 44
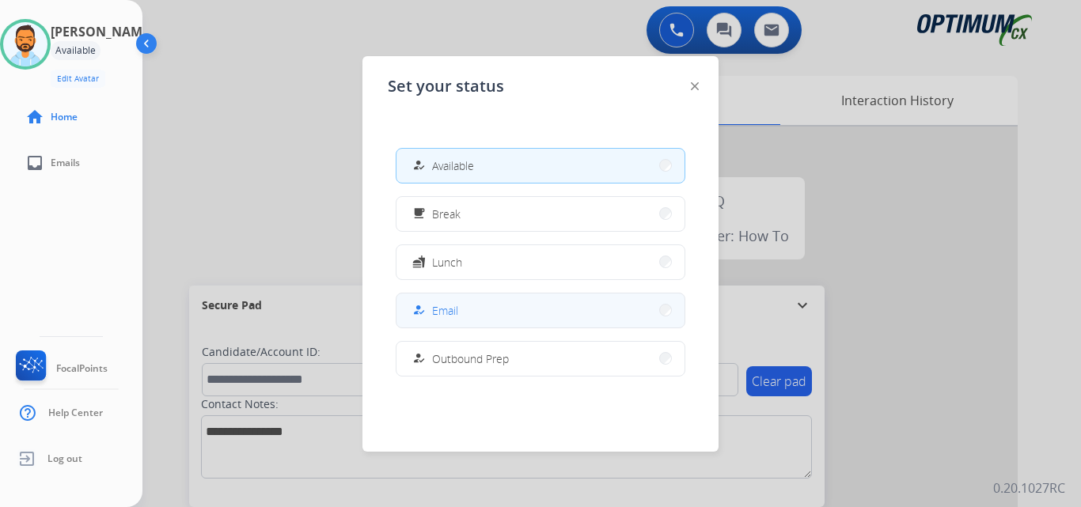
scroll to position [395, 0]
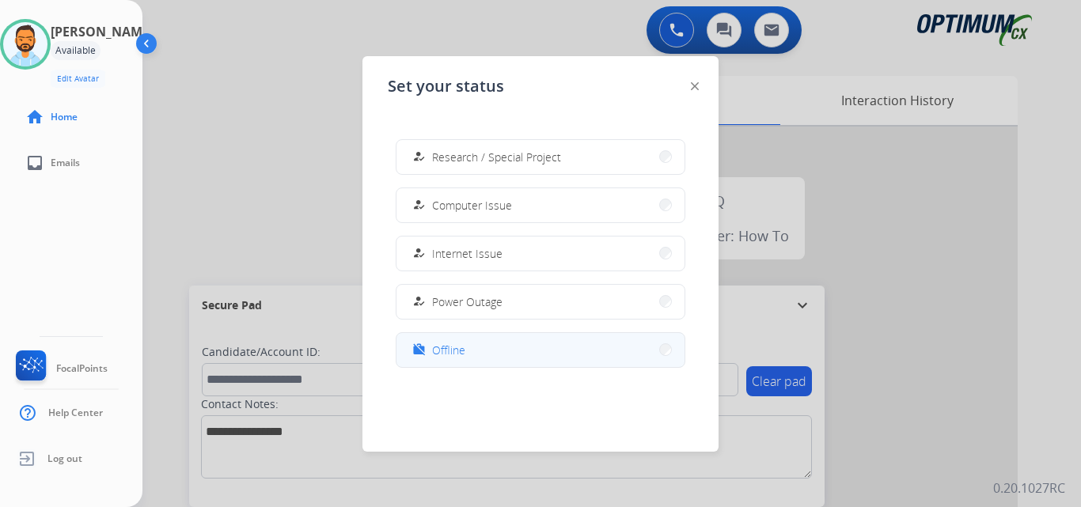
click at [476, 347] on button "work_off Offline" at bounding box center [541, 350] width 288 height 34
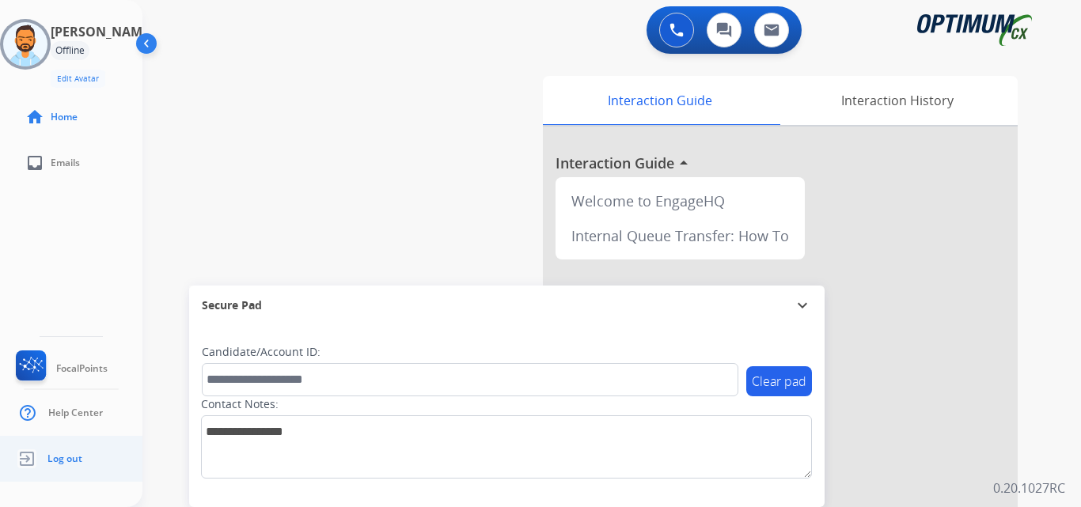
click at [66, 461] on span "Log out" at bounding box center [64, 459] width 35 height 13
